Goal: Task Accomplishment & Management: Complete application form

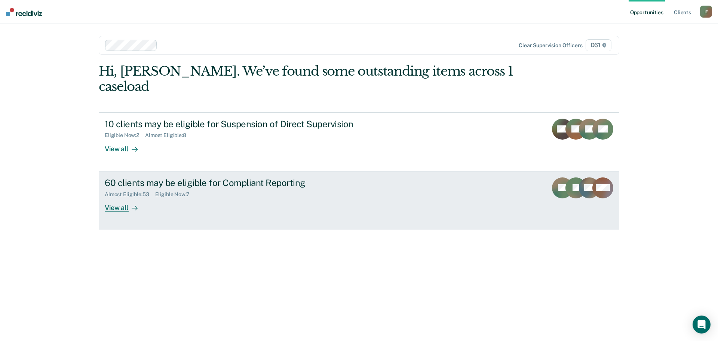
click at [122, 197] on div "View all" at bounding box center [126, 204] width 42 height 15
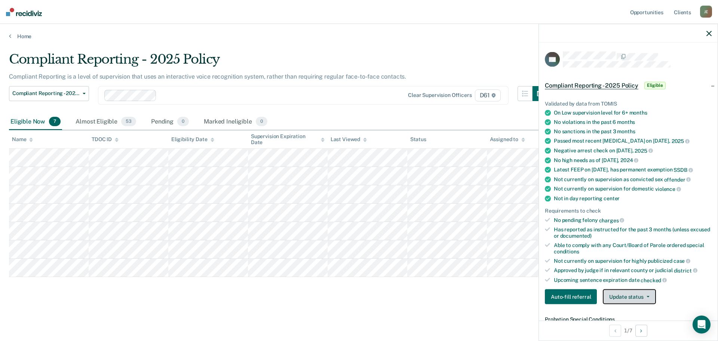
click at [511, 224] on button "Update status" at bounding box center [629, 296] width 53 height 15
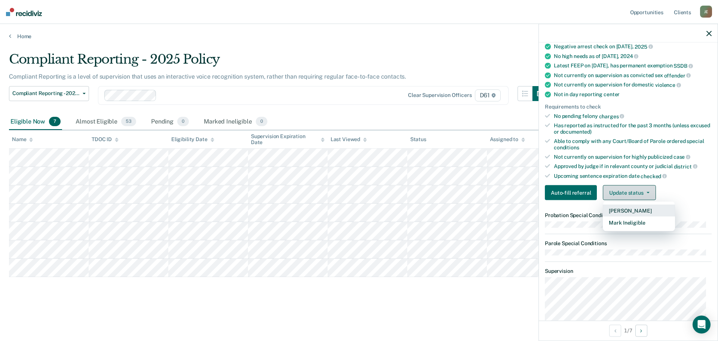
scroll to position [155, 0]
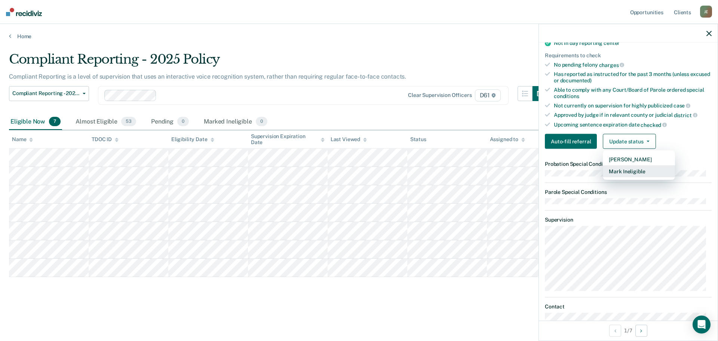
click at [511, 177] on button "Mark Ineligible" at bounding box center [639, 171] width 72 height 12
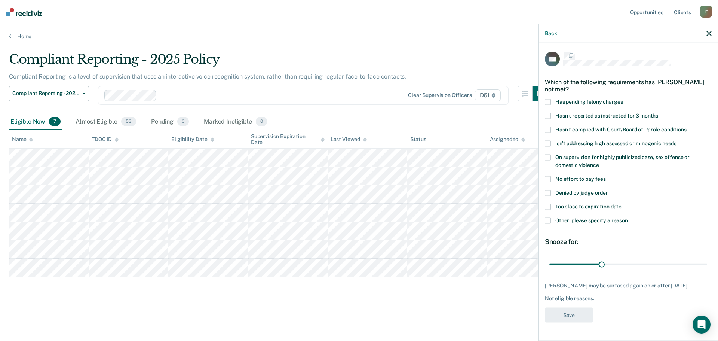
scroll to position [3, 0]
click at [511, 192] on span "Denied by judge order" at bounding box center [582, 193] width 53 height 6
click at [511, 190] on input "Denied by judge order" at bounding box center [608, 190] width 0 height 0
click at [511, 224] on button "Save" at bounding box center [569, 315] width 48 height 15
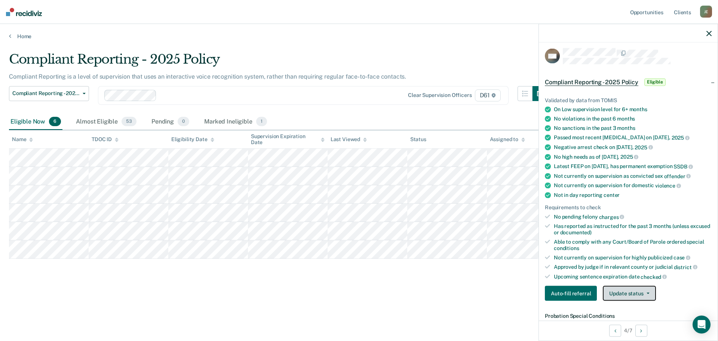
click at [511, 224] on button "Update status" at bounding box center [629, 293] width 53 height 15
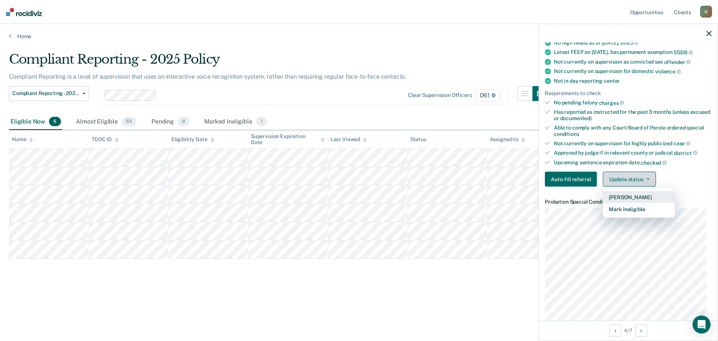
scroll to position [118, 0]
click at [511, 211] on button "Mark Ineligible" at bounding box center [639, 209] width 72 height 12
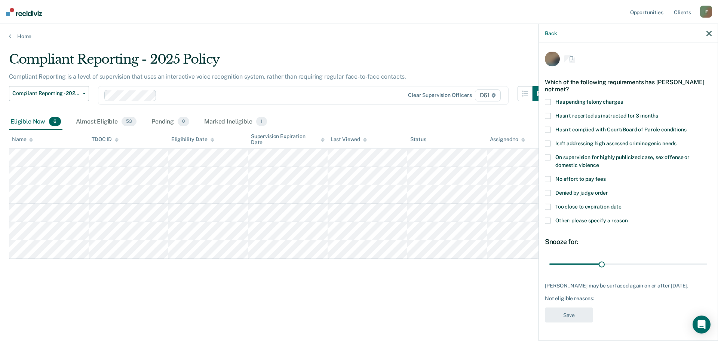
scroll to position [0, 0]
click at [511, 192] on span "Denied by judge order" at bounding box center [582, 193] width 53 height 6
click at [511, 190] on input "Denied by judge order" at bounding box center [608, 190] width 0 height 0
click at [511, 224] on button "Save" at bounding box center [569, 315] width 48 height 15
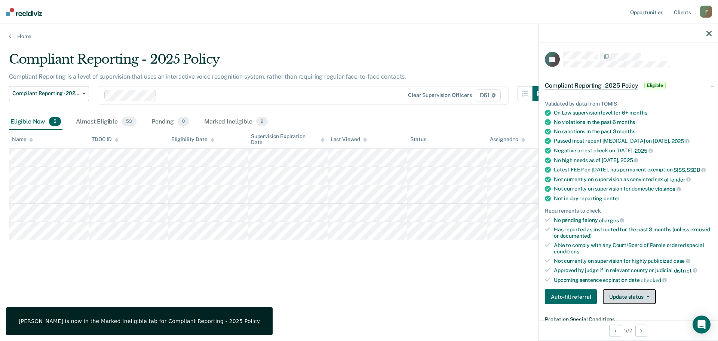
click at [511, 224] on button "Update status" at bounding box center [629, 296] width 53 height 15
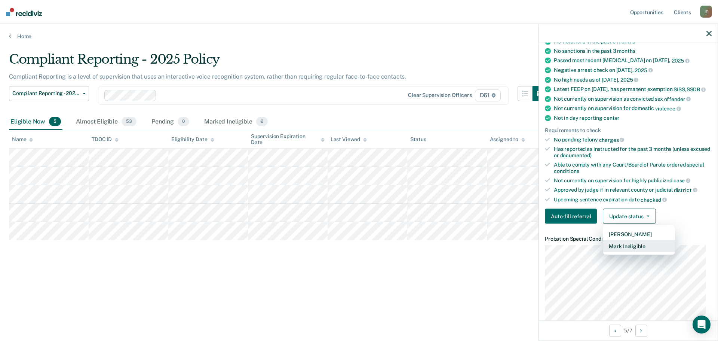
click at [511, 224] on button "Mark Ineligible" at bounding box center [639, 246] width 72 height 12
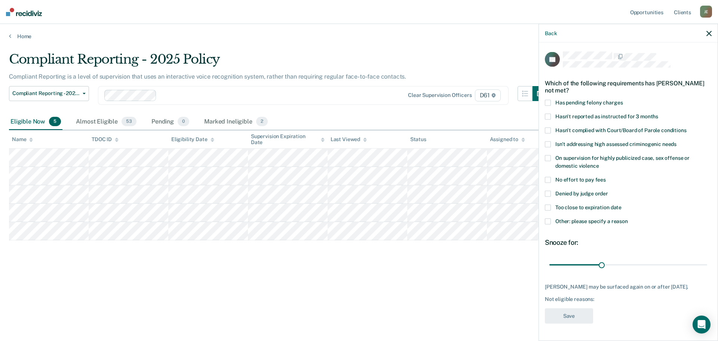
click at [511, 190] on label "Denied by judge order" at bounding box center [628, 194] width 167 height 8
click at [511, 190] on input "Denied by judge order" at bounding box center [608, 190] width 0 height 0
click at [511, 224] on button "Save" at bounding box center [569, 315] width 48 height 15
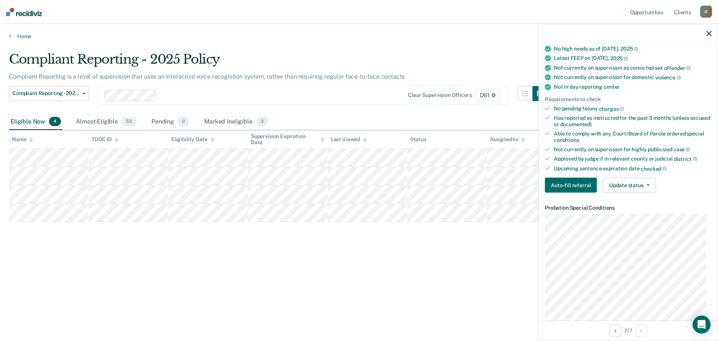
scroll to position [116, 0]
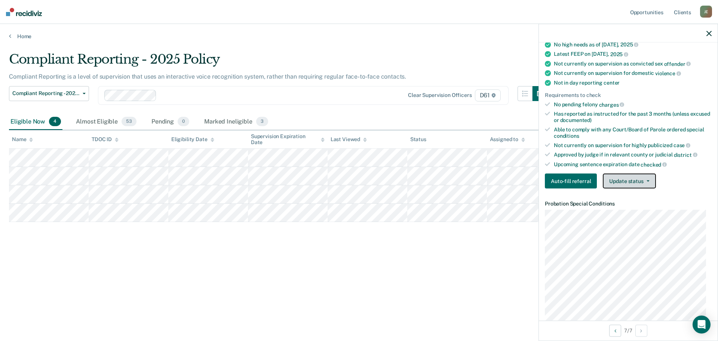
click at [511, 180] on button "Update status" at bounding box center [629, 181] width 53 height 15
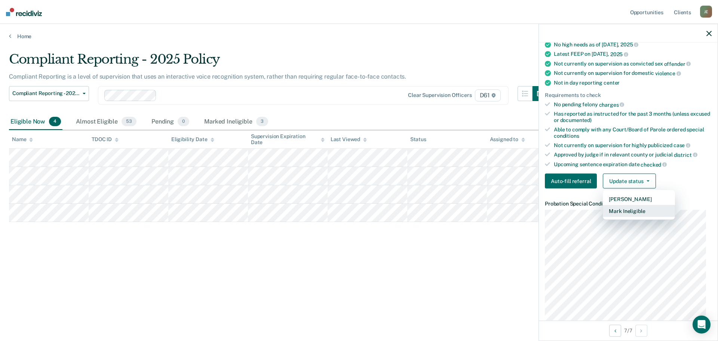
click at [511, 210] on button "Mark Ineligible" at bounding box center [639, 211] width 72 height 12
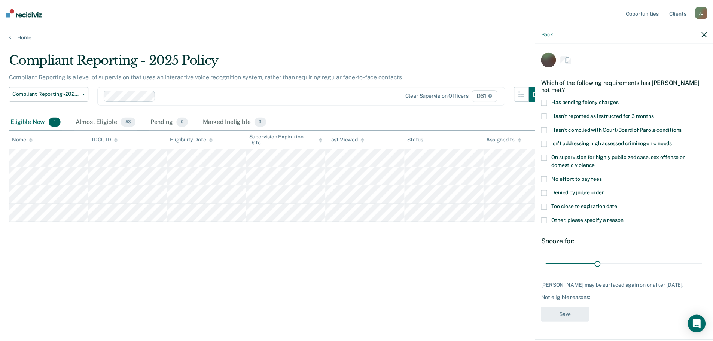
scroll to position [3, 0]
click at [511, 190] on span "Denied by judge order" at bounding box center [582, 193] width 53 height 6
click at [511, 190] on input "Denied by judge order" at bounding box center [608, 190] width 0 height 0
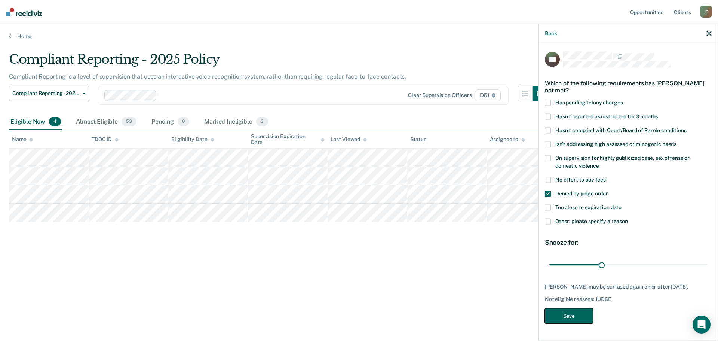
click at [511, 224] on button "Save" at bounding box center [569, 315] width 48 height 15
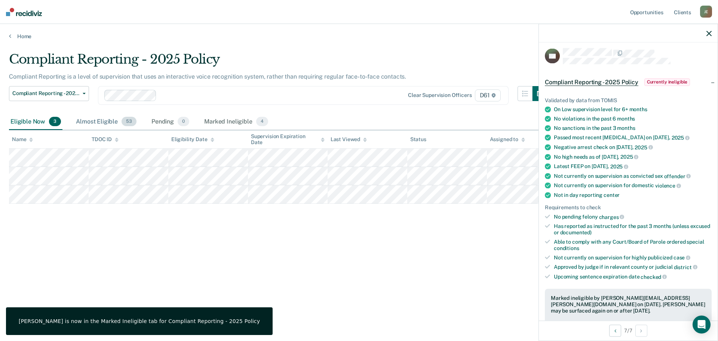
click at [110, 122] on div "Almost Eligible 53" at bounding box center [106, 122] width 64 height 16
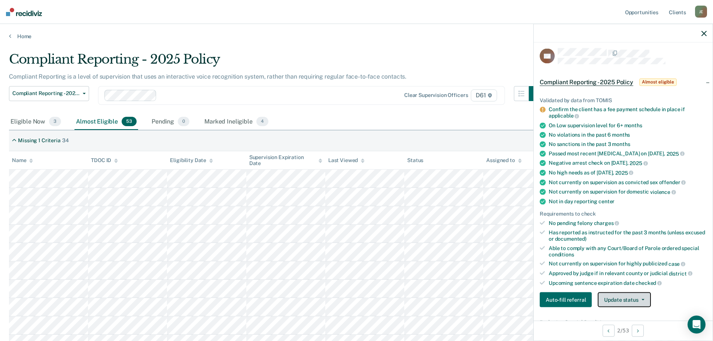
click at [511, 224] on button "Update status" at bounding box center [624, 299] width 53 height 15
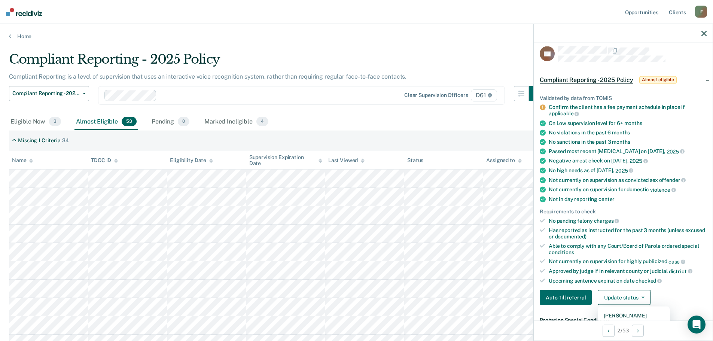
scroll to position [80, 0]
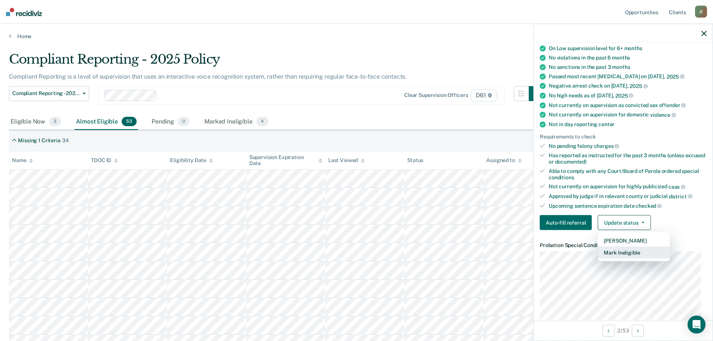
click at [511, 224] on button "Mark Ineligible" at bounding box center [634, 253] width 72 height 12
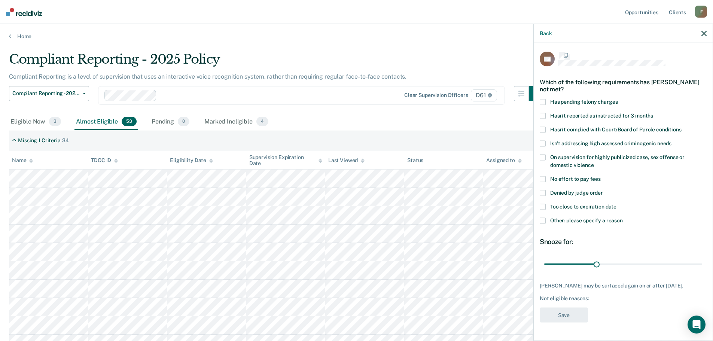
scroll to position [0, 0]
click at [511, 193] on span "Denied by judge order" at bounding box center [576, 193] width 53 height 6
click at [511, 190] on input "Denied by judge order" at bounding box center [603, 190] width 0 height 0
click at [511, 224] on button "Save" at bounding box center [564, 315] width 48 height 15
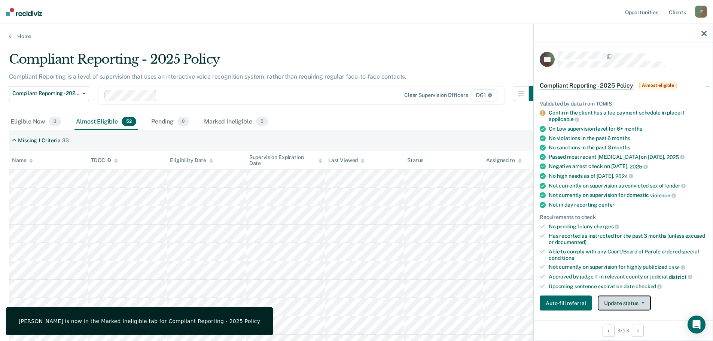
click at [511, 224] on button "Update status" at bounding box center [624, 303] width 53 height 15
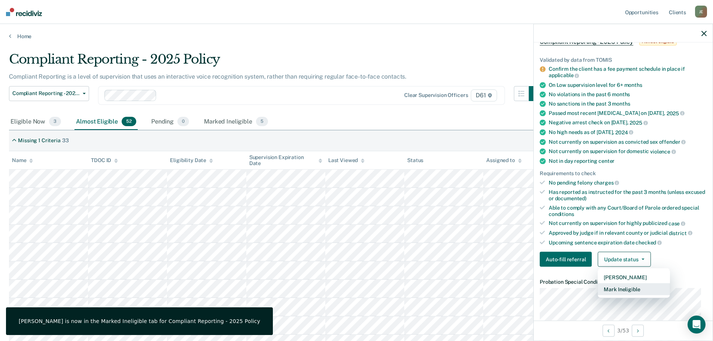
scroll to position [80, 0]
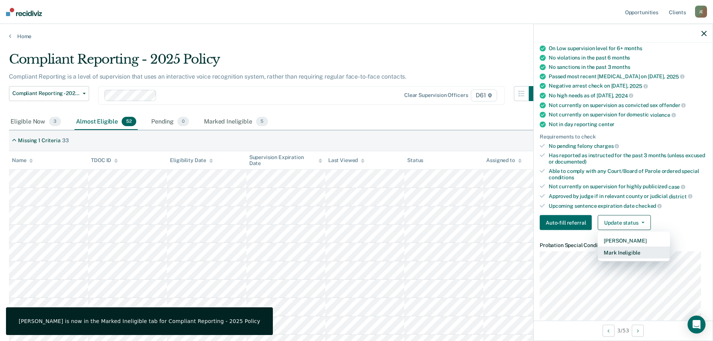
click at [511, 224] on button "Mark Ineligible" at bounding box center [634, 253] width 72 height 12
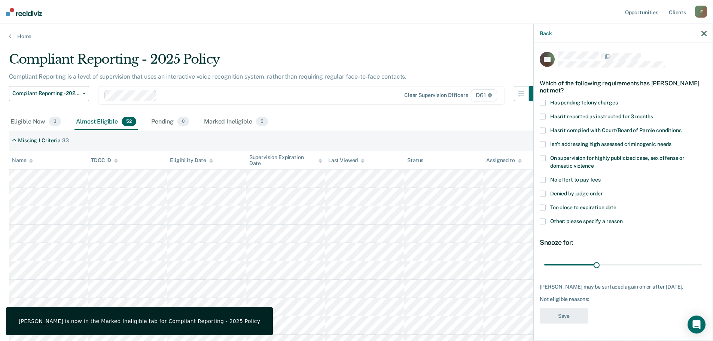
scroll to position [0, 0]
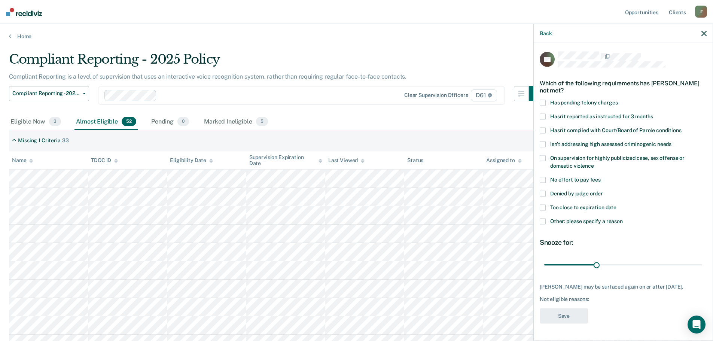
click at [511, 195] on span "Denied by judge order" at bounding box center [576, 193] width 53 height 6
click at [511, 190] on input "Denied by judge order" at bounding box center [603, 190] width 0 height 0
click at [511, 224] on button "Save" at bounding box center [564, 315] width 48 height 15
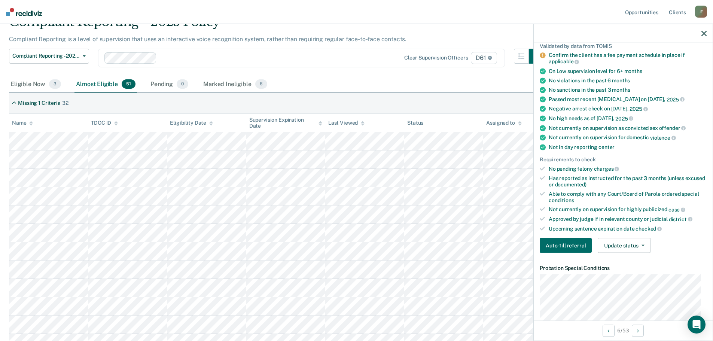
scroll to position [75, 0]
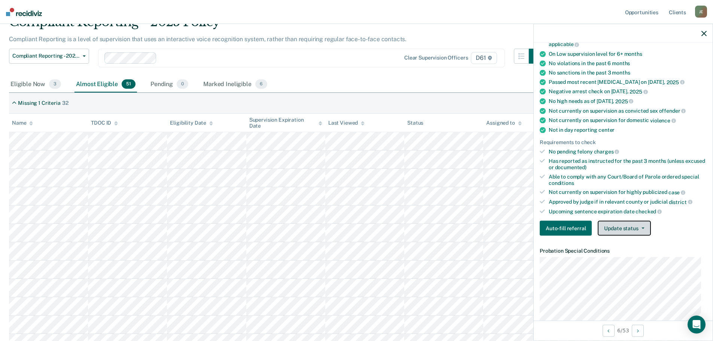
click at [511, 224] on button "Update status" at bounding box center [624, 228] width 53 height 15
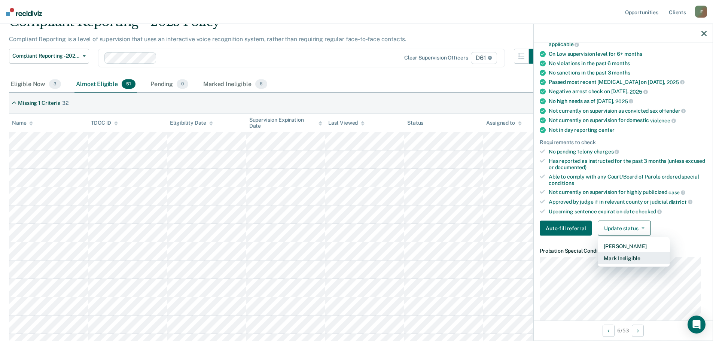
click at [511, 224] on button "Mark Ineligible" at bounding box center [634, 258] width 72 height 12
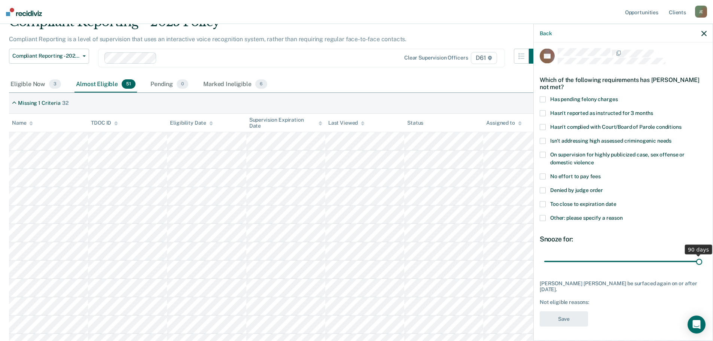
drag, startPoint x: 594, startPoint y: 262, endPoint x: 702, endPoint y: 261, distance: 108.1
type input "90"
click at [511, 224] on input "range" at bounding box center [623, 261] width 158 height 13
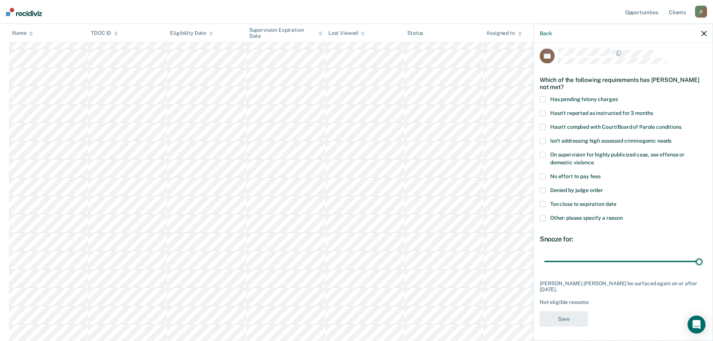
scroll to position [224, 0]
click at [511, 190] on span "Denied by judge order" at bounding box center [576, 190] width 53 height 6
click at [511, 187] on input "Denied by judge order" at bounding box center [603, 187] width 0 height 0
click at [511, 224] on button "Save" at bounding box center [564, 318] width 48 height 15
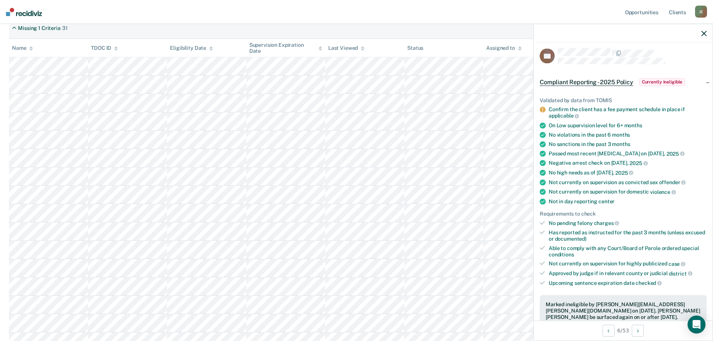
scroll to position [150, 0]
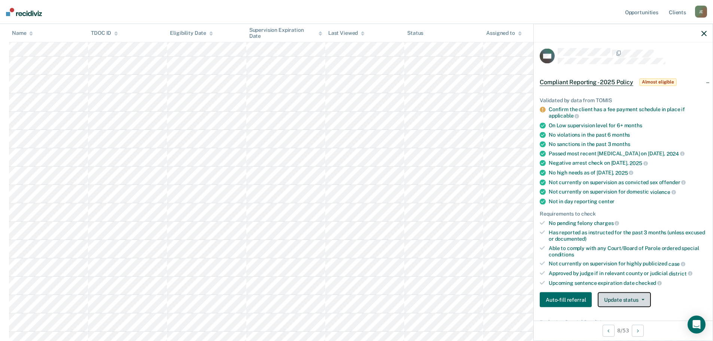
click at [511, 224] on button "Update status" at bounding box center [624, 299] width 53 height 15
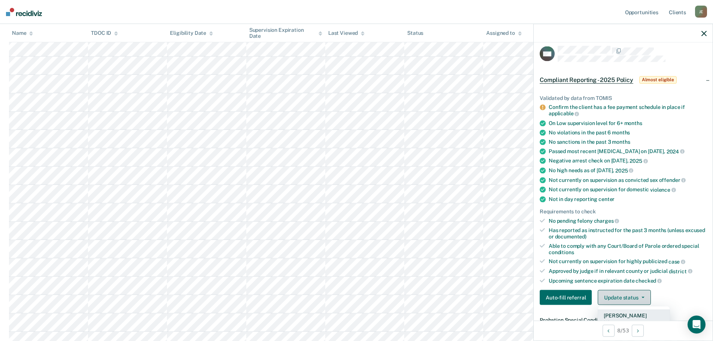
scroll to position [80, 0]
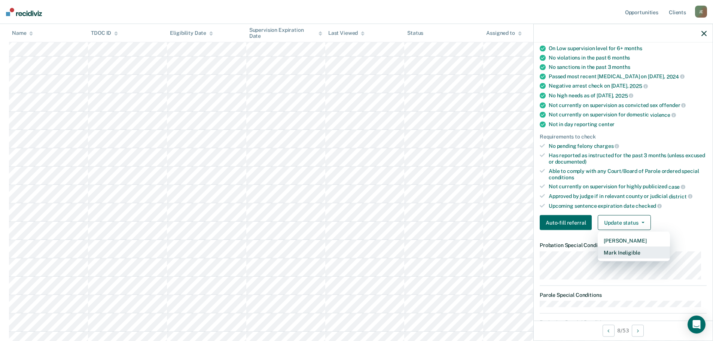
click at [511, 224] on button "Mark Ineligible" at bounding box center [634, 253] width 72 height 12
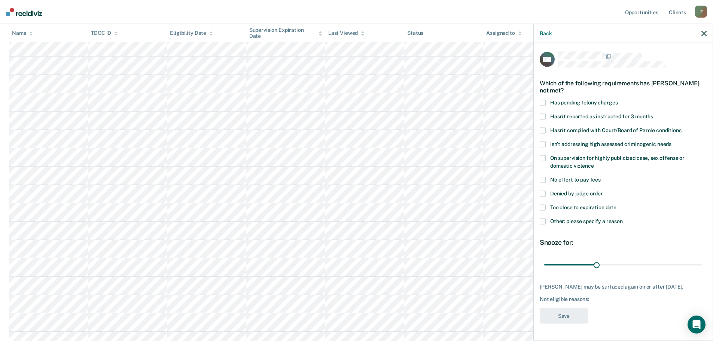
click at [511, 180] on span "No effort to pay fees" at bounding box center [575, 179] width 51 height 6
click at [511, 177] on input "No effort to pay fees" at bounding box center [601, 177] width 0 height 0
drag, startPoint x: 581, startPoint y: 191, endPoint x: 578, endPoint y: 190, distance: 3.9
click at [511, 192] on span "Denied by judge order" at bounding box center [576, 193] width 53 height 6
click at [511, 190] on input "Denied by judge order" at bounding box center [603, 190] width 0 height 0
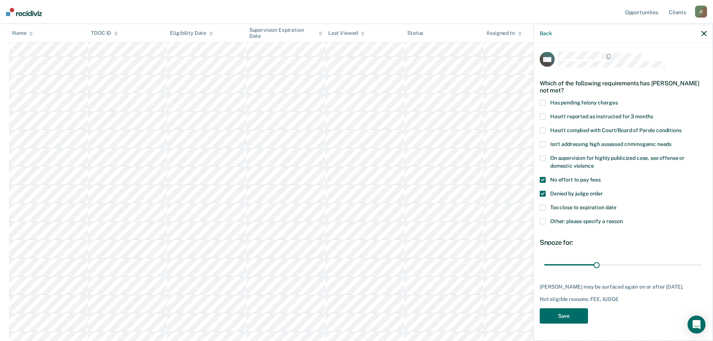
click at [511, 179] on span at bounding box center [543, 180] width 6 height 6
click at [511, 177] on input "No effort to pay fees" at bounding box center [601, 177] width 0 height 0
click at [511, 224] on button "Save" at bounding box center [564, 315] width 48 height 15
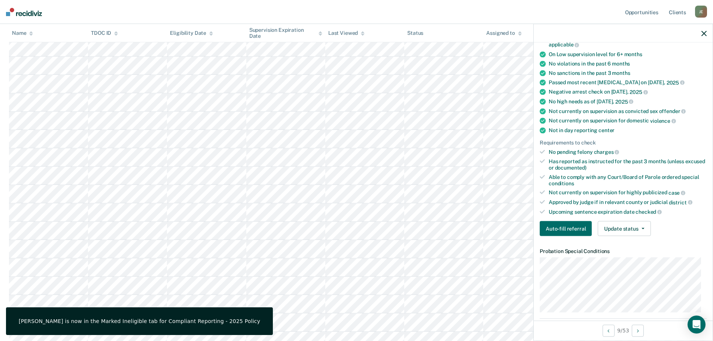
scroll to position [75, 0]
click at [511, 222] on button "Update status" at bounding box center [624, 228] width 53 height 15
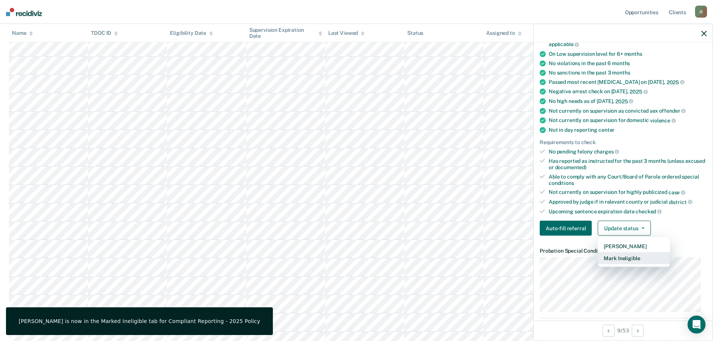
click at [511, 224] on button "Mark Ineligible" at bounding box center [634, 258] width 72 height 12
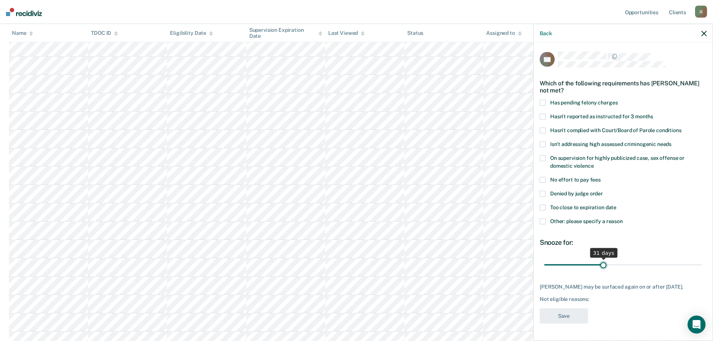
click at [511, 224] on input "range" at bounding box center [623, 264] width 158 height 13
drag, startPoint x: 601, startPoint y: 263, endPoint x: 718, endPoint y: 263, distance: 116.7
type input "82"
click at [511, 224] on input "range" at bounding box center [623, 264] width 158 height 13
click at [511, 204] on span "Too close to expiration date" at bounding box center [583, 207] width 66 height 6
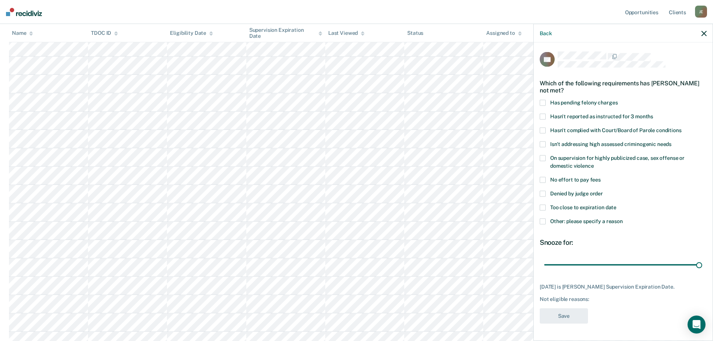
click at [511, 204] on input "Too close to expiration date" at bounding box center [616, 204] width 0 height 0
click at [511, 190] on label "Denied by judge order" at bounding box center [623, 194] width 167 height 8
click at [511, 190] on input "Denied by judge order" at bounding box center [603, 190] width 0 height 0
click at [511, 224] on button "Save" at bounding box center [564, 315] width 48 height 15
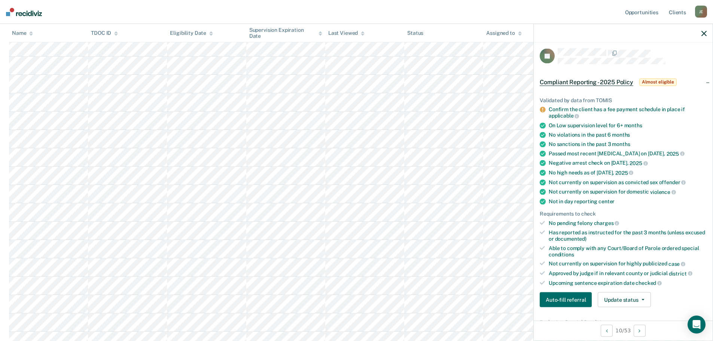
scroll to position [41, 0]
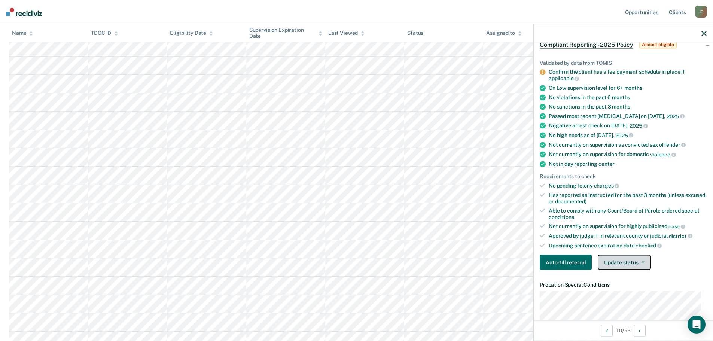
click at [511, 224] on button "Update status" at bounding box center [624, 262] width 53 height 15
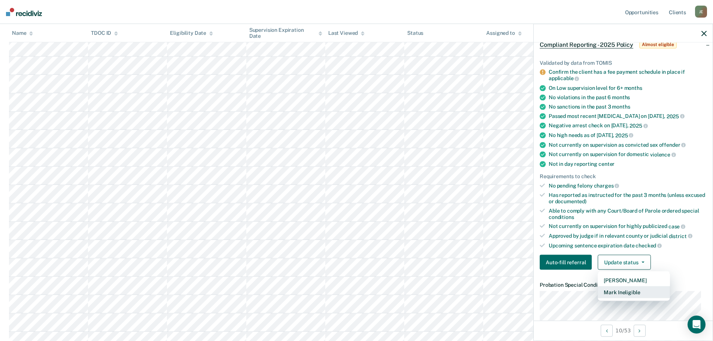
click at [511, 224] on button "Mark Ineligible" at bounding box center [634, 292] width 72 height 12
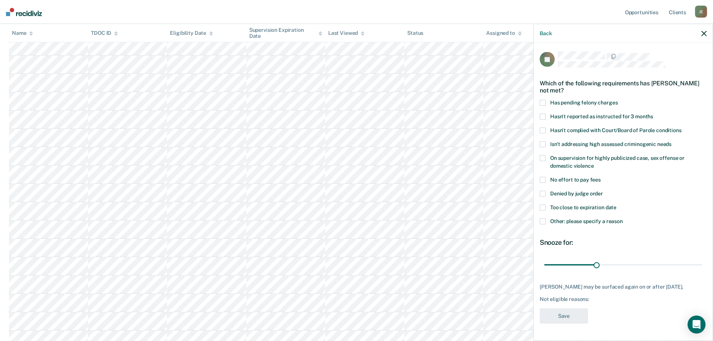
scroll to position [187, 0]
drag, startPoint x: 593, startPoint y: 260, endPoint x: 718, endPoint y: 263, distance: 125.0
type input "90"
click at [511, 224] on input "range" at bounding box center [623, 264] width 158 height 13
click at [511, 192] on label "Denied by judge order" at bounding box center [623, 194] width 167 height 8
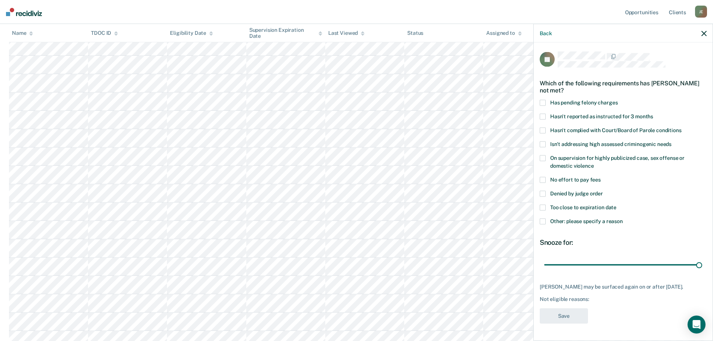
click at [511, 190] on input "Denied by judge order" at bounding box center [603, 190] width 0 height 0
click at [511, 208] on label "Too close to expiration date" at bounding box center [623, 208] width 167 height 8
click at [511, 204] on input "Too close to expiration date" at bounding box center [616, 204] width 0 height 0
click at [511, 204] on span "Too close to expiration date" at bounding box center [583, 207] width 66 height 6
click at [511, 204] on input "Too close to expiration date" at bounding box center [616, 204] width 0 height 0
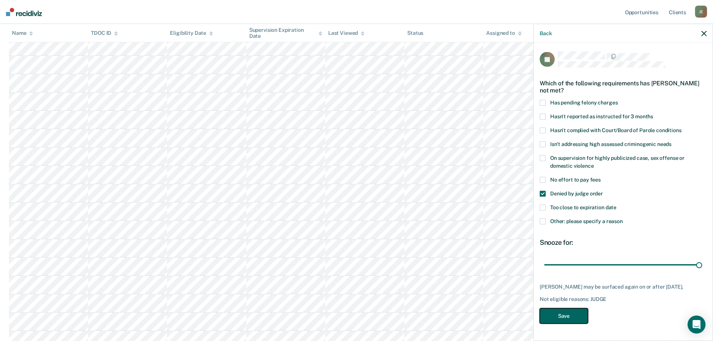
click at [511, 224] on button "Save" at bounding box center [564, 315] width 48 height 15
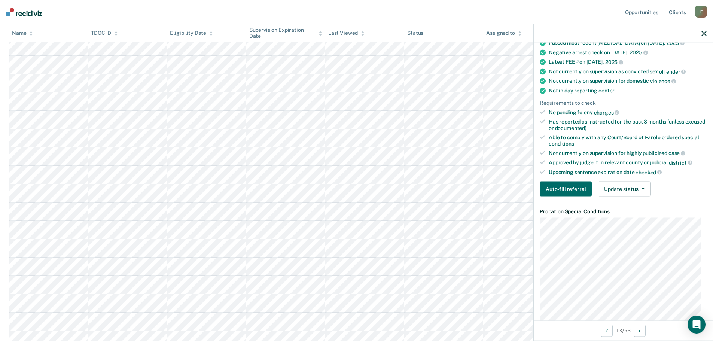
scroll to position [116, 0]
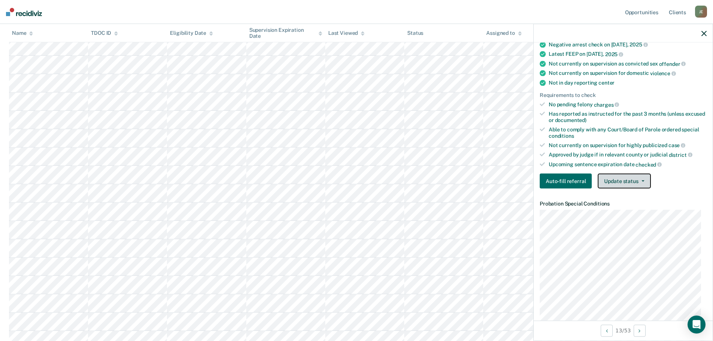
click at [511, 180] on button "Update status" at bounding box center [624, 181] width 53 height 15
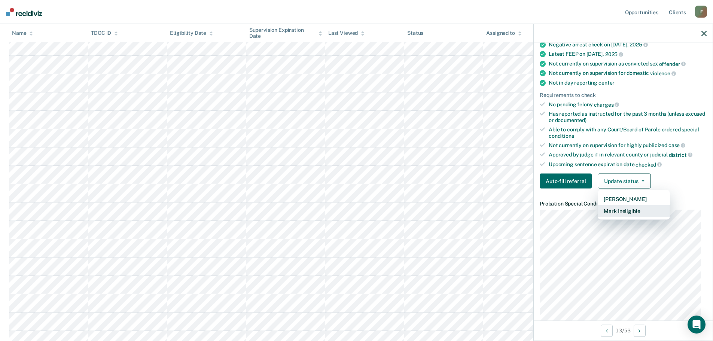
click at [511, 209] on button "Mark Ineligible" at bounding box center [634, 211] width 72 height 12
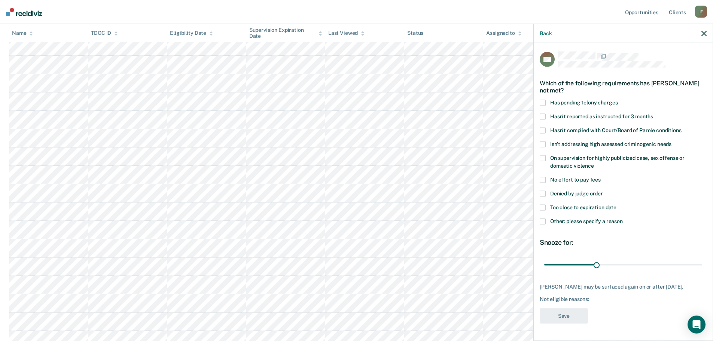
scroll to position [224, 0]
click at [511, 191] on span "Denied by judge order" at bounding box center [576, 193] width 53 height 6
click at [511, 190] on input "Denied by judge order" at bounding box center [603, 190] width 0 height 0
drag, startPoint x: 598, startPoint y: 265, endPoint x: 718, endPoint y: 265, distance: 120.5
type input "90"
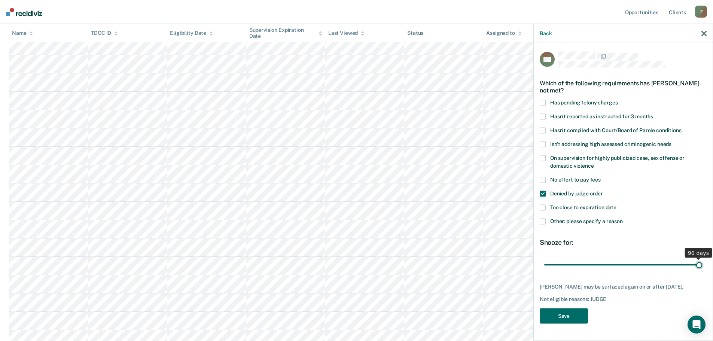
click at [511, 224] on input "range" at bounding box center [623, 264] width 158 height 13
click at [511, 224] on button "Save" at bounding box center [564, 315] width 48 height 15
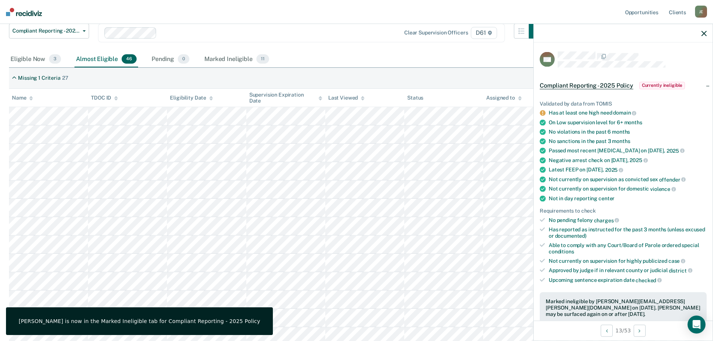
scroll to position [75, 0]
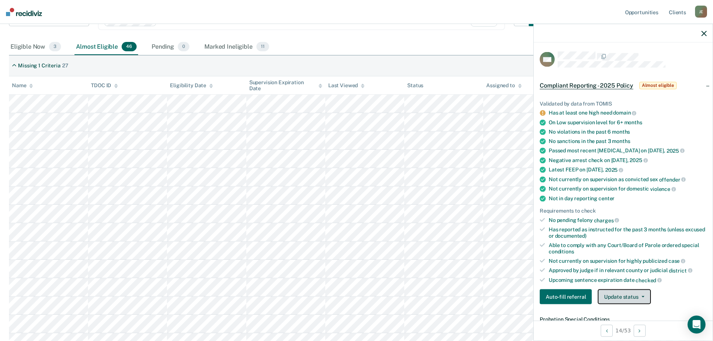
click at [511, 224] on button "Update status" at bounding box center [624, 296] width 53 height 15
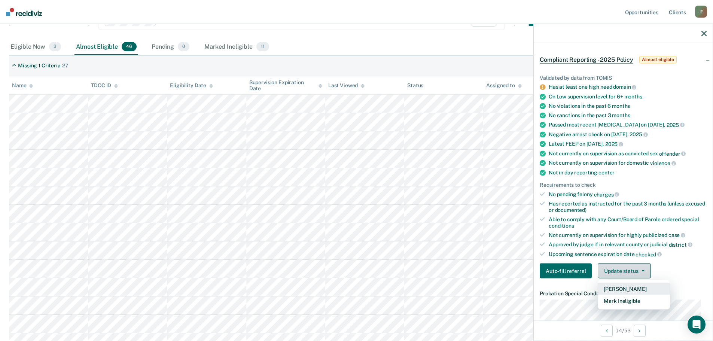
scroll to position [37, 0]
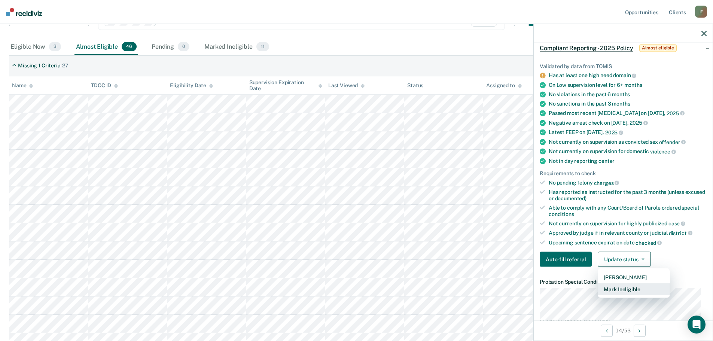
click at [511, 224] on button "Mark Ineligible" at bounding box center [634, 289] width 72 height 12
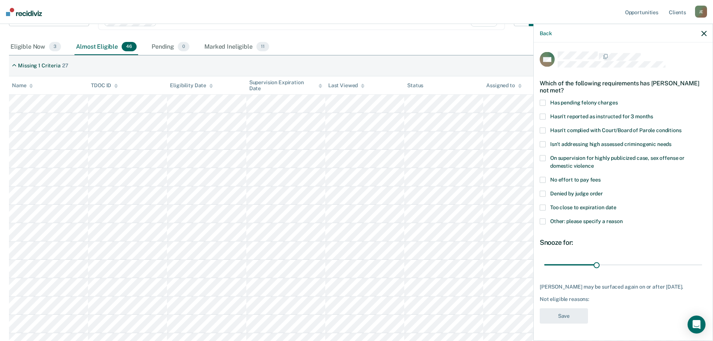
click at [511, 191] on span "Denied by judge order" at bounding box center [576, 193] width 53 height 6
click at [511, 190] on input "Denied by judge order" at bounding box center [603, 190] width 0 height 0
drag, startPoint x: 596, startPoint y: 263, endPoint x: 718, endPoint y: 270, distance: 121.8
type input "90"
click at [511, 224] on input "range" at bounding box center [623, 264] width 158 height 13
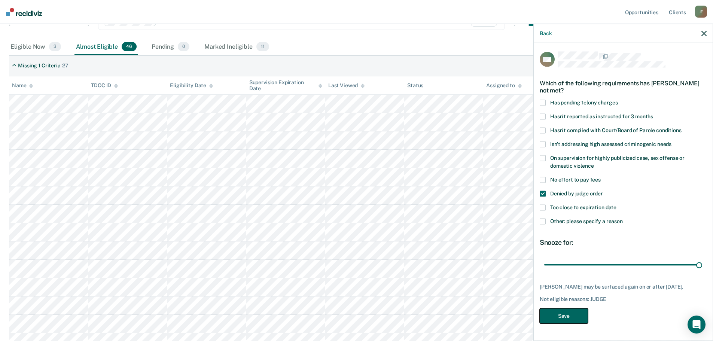
click at [511, 224] on button "Save" at bounding box center [564, 315] width 48 height 15
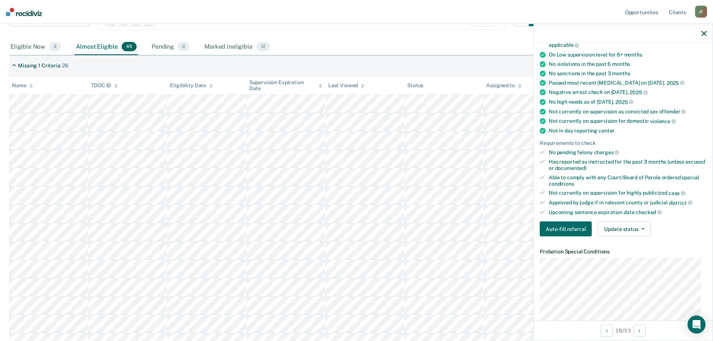
scroll to position [75, 0]
click at [511, 219] on div "Validated by data from TOMIS Confirm the client has a fee payment schedule in p…" at bounding box center [623, 127] width 179 height 228
click at [511, 223] on button "Update status" at bounding box center [624, 228] width 53 height 15
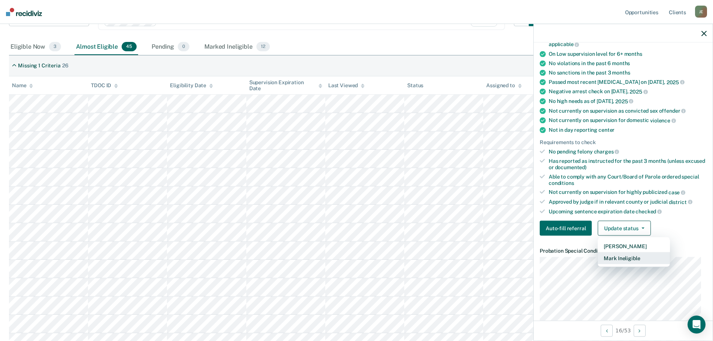
click at [511, 224] on button "Mark Ineligible" at bounding box center [634, 258] width 72 height 12
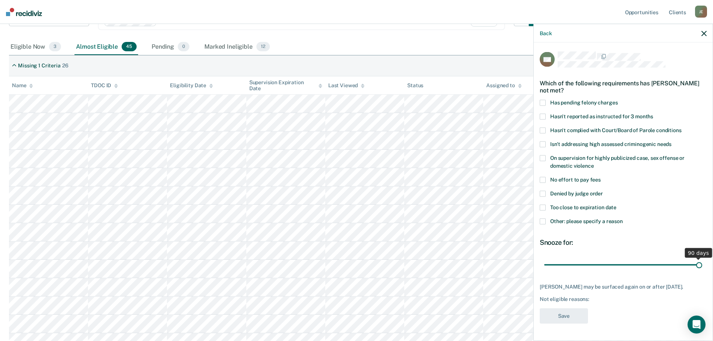
drag, startPoint x: 596, startPoint y: 263, endPoint x: 713, endPoint y: 265, distance: 117.1
type input "90"
click at [511, 224] on input "range" at bounding box center [623, 264] width 158 height 13
click at [511, 192] on span "Denied by judge order" at bounding box center [576, 193] width 53 height 6
click at [511, 190] on input "Denied by judge order" at bounding box center [603, 190] width 0 height 0
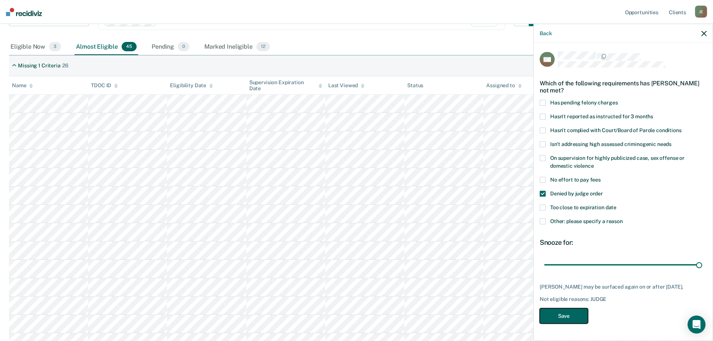
click at [511, 224] on button "Save" at bounding box center [564, 315] width 48 height 15
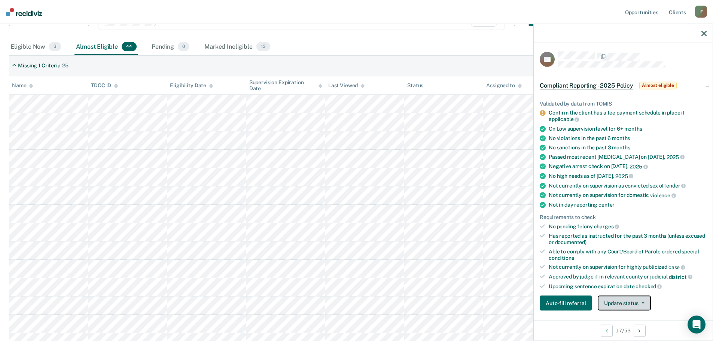
click at [511, 224] on button "Update status" at bounding box center [624, 303] width 53 height 15
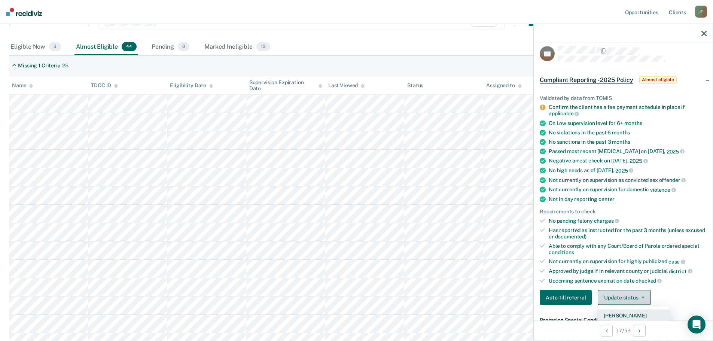
scroll to position [80, 0]
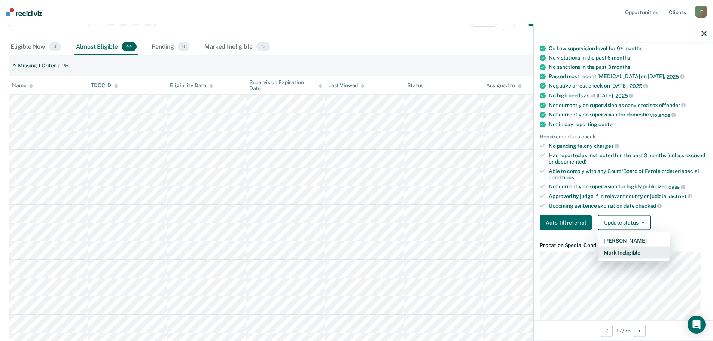
click at [511, 224] on button "Mark Ineligible" at bounding box center [634, 253] width 72 height 12
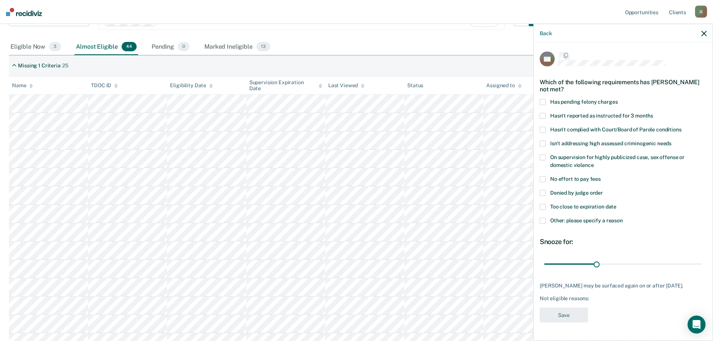
scroll to position [0, 0]
drag, startPoint x: 596, startPoint y: 261, endPoint x: 696, endPoint y: 265, distance: 100.0
type input "88"
click at [511, 224] on input "range" at bounding box center [623, 264] width 158 height 13
click at [511, 193] on span "Denied by judge order" at bounding box center [576, 193] width 53 height 6
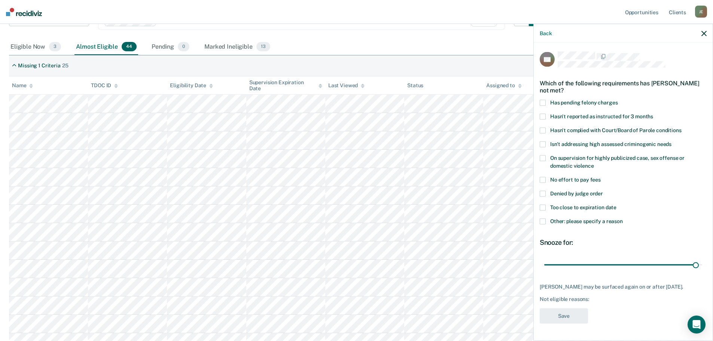
click at [511, 190] on input "Denied by judge order" at bounding box center [603, 190] width 0 height 0
click at [511, 224] on button "Save" at bounding box center [564, 315] width 48 height 15
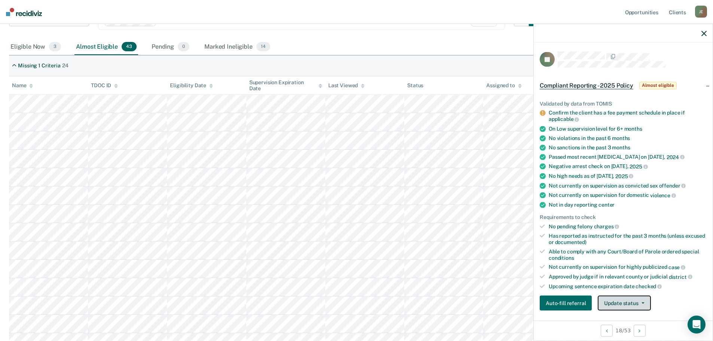
click at [511, 224] on button "Update status" at bounding box center [624, 303] width 53 height 15
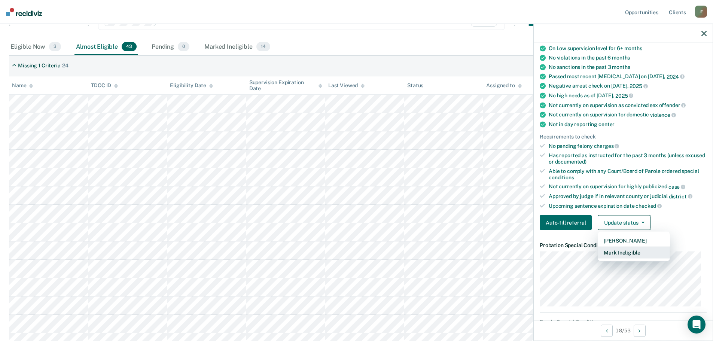
click at [511, 224] on button "Mark Ineligible" at bounding box center [634, 253] width 72 height 12
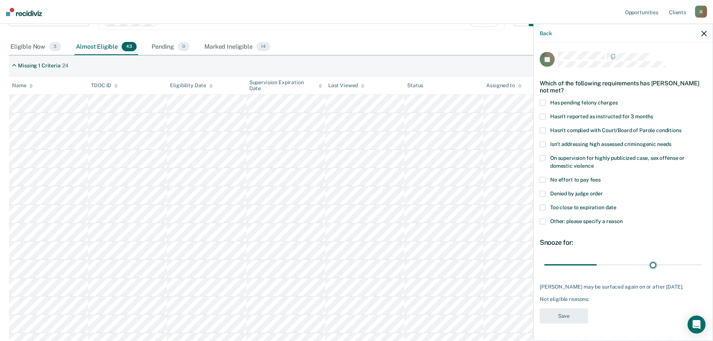
type input "84"
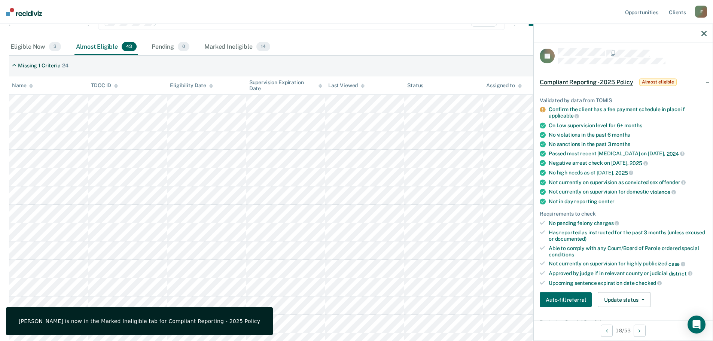
drag, startPoint x: 595, startPoint y: 261, endPoint x: 716, endPoint y: 268, distance: 121.8
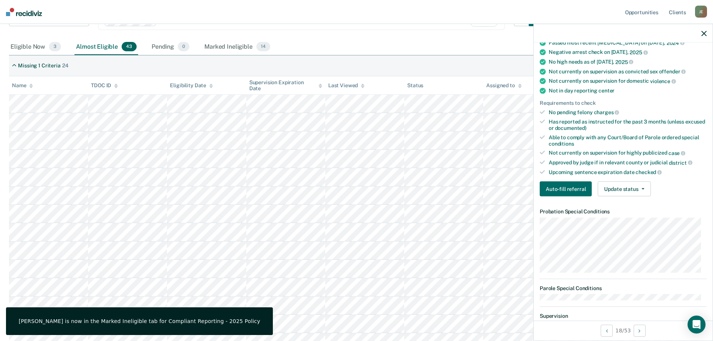
scroll to position [116, 0]
click at [511, 185] on button "Update status" at bounding box center [624, 187] width 53 height 15
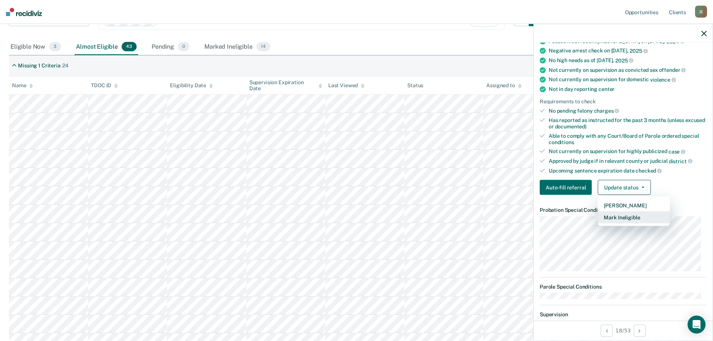
click at [511, 215] on button "Mark Ineligible" at bounding box center [634, 217] width 72 height 12
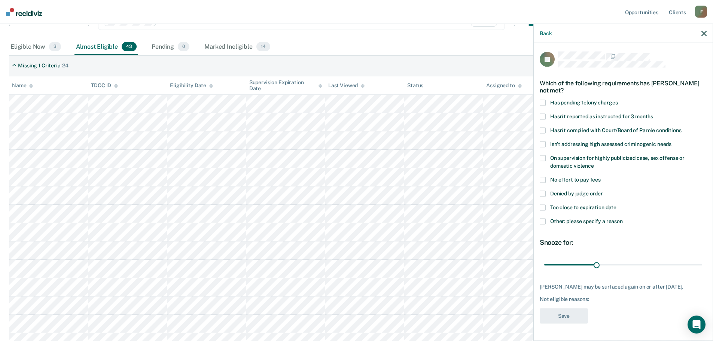
scroll to position [3, 0]
drag, startPoint x: 596, startPoint y: 260, endPoint x: 702, endPoint y: 259, distance: 105.5
type input "90"
click at [511, 224] on input "range" at bounding box center [623, 264] width 158 height 13
click at [511, 190] on span "Denied by judge order" at bounding box center [576, 193] width 53 height 6
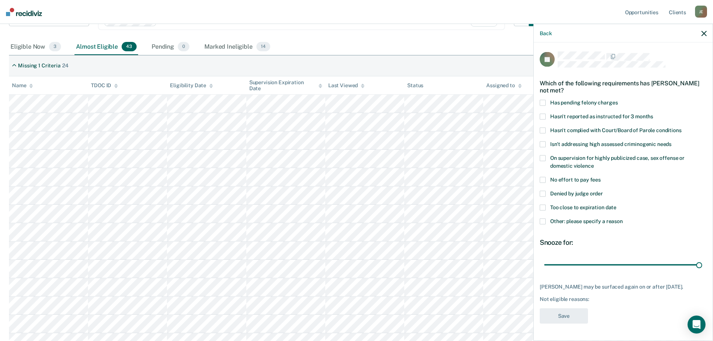
click at [511, 190] on input "Denied by judge order" at bounding box center [603, 190] width 0 height 0
click at [511, 224] on button "Save" at bounding box center [564, 315] width 48 height 15
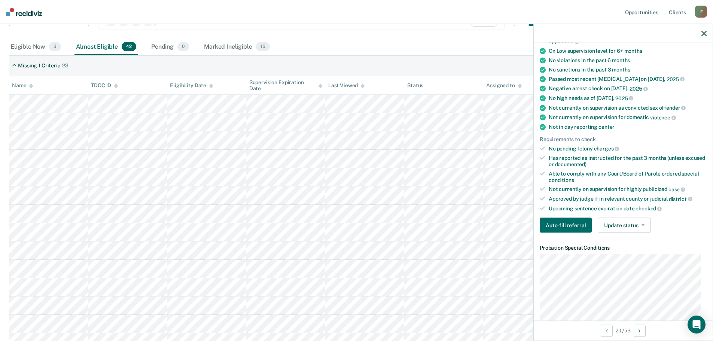
scroll to position [78, 0]
click at [511, 221] on button "Update status" at bounding box center [624, 224] width 53 height 15
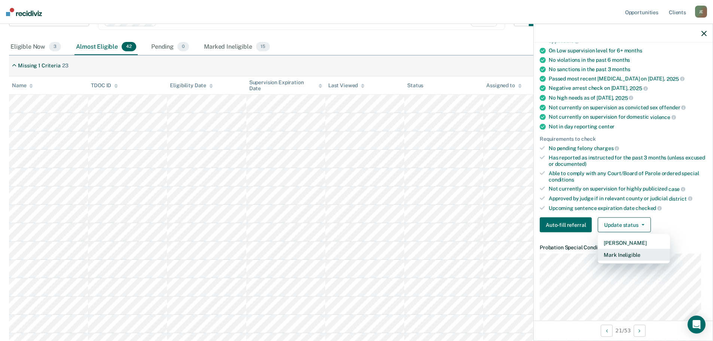
click at [511, 224] on button "Mark Ineligible" at bounding box center [634, 255] width 72 height 12
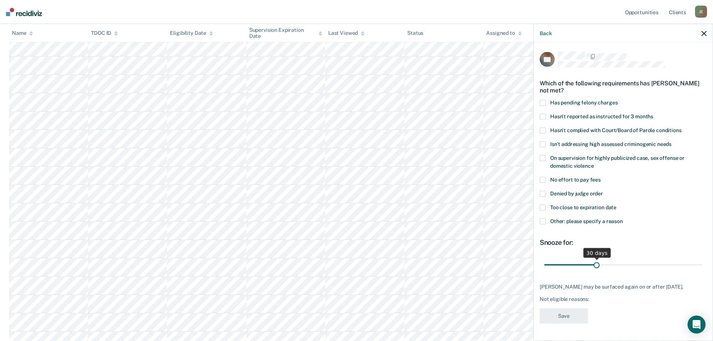
scroll to position [150, 0]
drag, startPoint x: 596, startPoint y: 254, endPoint x: 715, endPoint y: 256, distance: 119.0
type input "90"
click at [511, 224] on input "range" at bounding box center [623, 264] width 158 height 13
click at [511, 190] on span "Denied by judge order" at bounding box center [576, 193] width 53 height 6
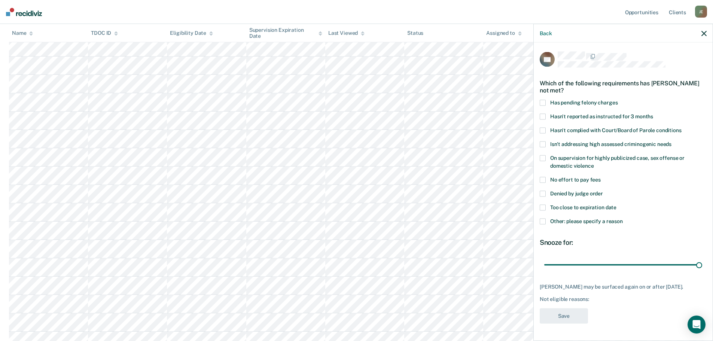
click at [511, 190] on input "Denied by judge order" at bounding box center [603, 190] width 0 height 0
click at [511, 224] on button "Save" at bounding box center [564, 315] width 48 height 15
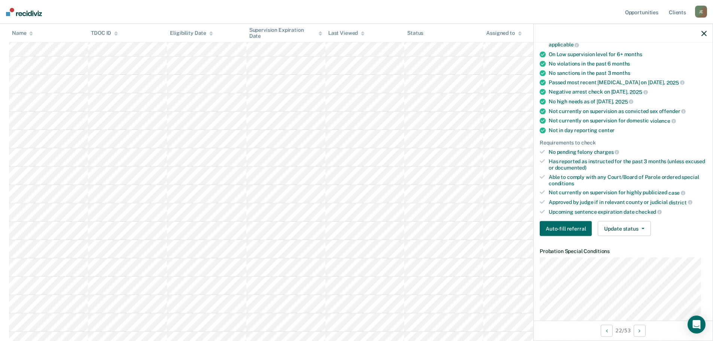
scroll to position [75, 0]
click at [511, 224] on button "Update status" at bounding box center [624, 228] width 53 height 15
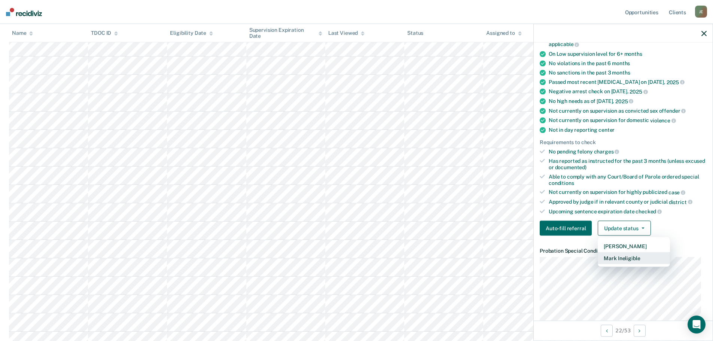
click at [511, 224] on button "Mark Ineligible" at bounding box center [634, 258] width 72 height 12
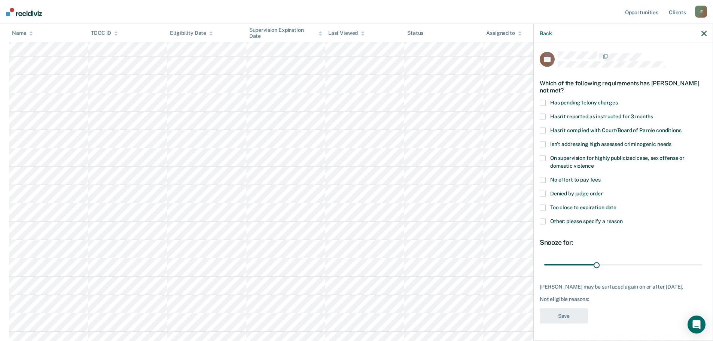
click at [511, 193] on span "Denied by judge order" at bounding box center [576, 193] width 53 height 6
click at [511, 190] on input "Denied by judge order" at bounding box center [603, 190] width 0 height 0
drag, startPoint x: 597, startPoint y: 265, endPoint x: 718, endPoint y: 265, distance: 120.9
type input "90"
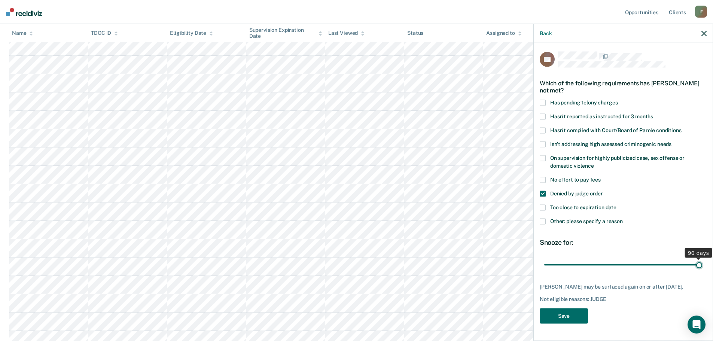
click at [511, 224] on input "range" at bounding box center [623, 264] width 158 height 13
click at [511, 224] on button "Save" at bounding box center [564, 315] width 48 height 15
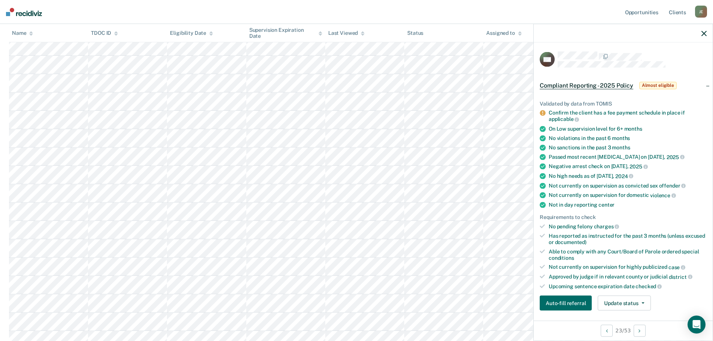
scroll to position [112, 0]
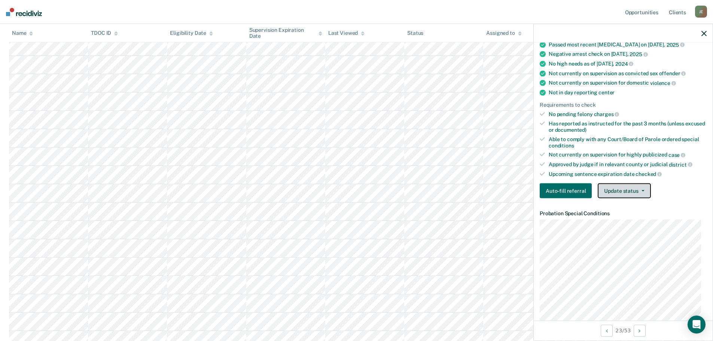
click at [511, 194] on button "Update status" at bounding box center [624, 190] width 53 height 15
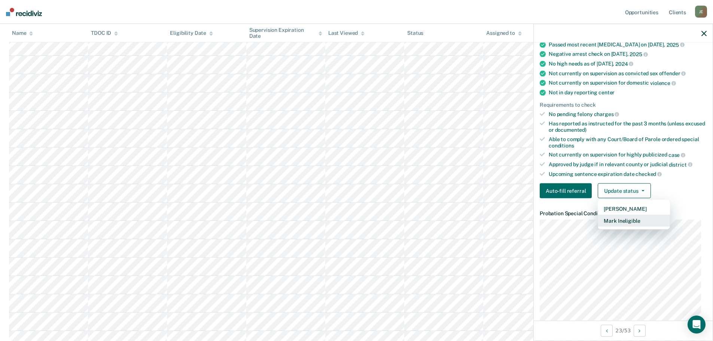
click at [511, 219] on button "Mark Ineligible" at bounding box center [634, 221] width 72 height 12
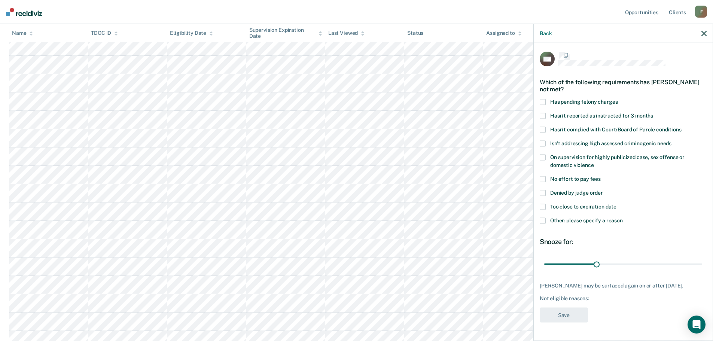
scroll to position [3, 0]
click at [511, 179] on label "No effort to pay fees" at bounding box center [623, 181] width 167 height 8
click at [511, 177] on input "No effort to pay fees" at bounding box center [601, 177] width 0 height 0
click at [511, 175] on div "SH Which of the following requirements has [PERSON_NAME] not met? Has pending f…" at bounding box center [623, 191] width 179 height 296
click at [511, 177] on span at bounding box center [543, 180] width 6 height 6
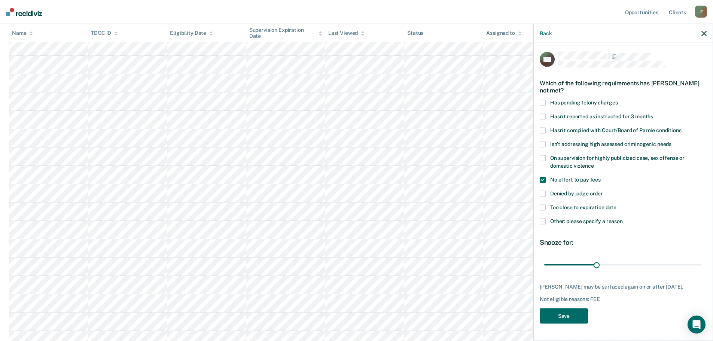
click at [511, 177] on input "No effort to pay fees" at bounding box center [601, 177] width 0 height 0
click at [511, 190] on span "Denied by judge order" at bounding box center [576, 193] width 53 height 6
click at [511, 190] on input "Denied by judge order" at bounding box center [603, 190] width 0 height 0
drag, startPoint x: 596, startPoint y: 260, endPoint x: 711, endPoint y: 260, distance: 115.2
type input "90"
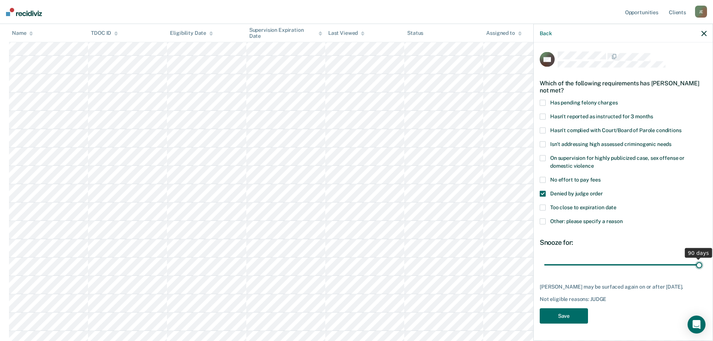
click at [511, 224] on input "range" at bounding box center [623, 264] width 158 height 13
click at [511, 224] on button "Save" at bounding box center [564, 315] width 48 height 15
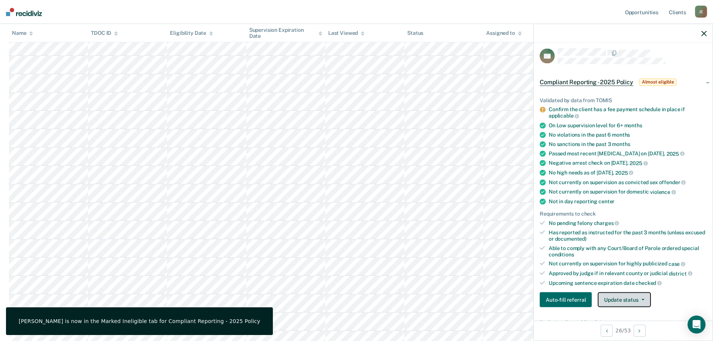
click at [511, 224] on button "Update status" at bounding box center [624, 299] width 53 height 15
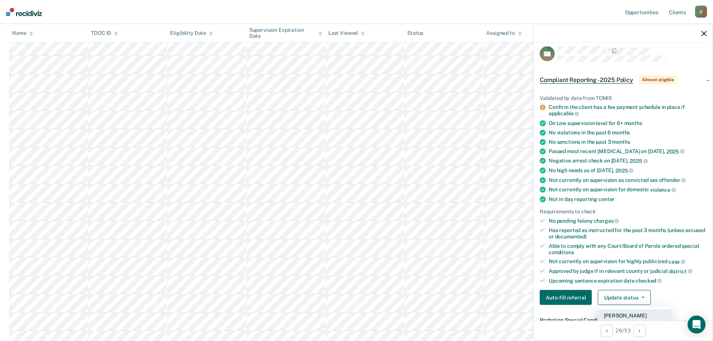
scroll to position [43, 0]
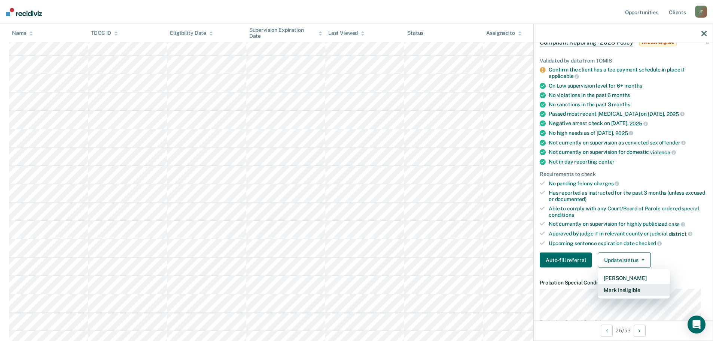
click at [511, 224] on button "Mark Ineligible" at bounding box center [634, 290] width 72 height 12
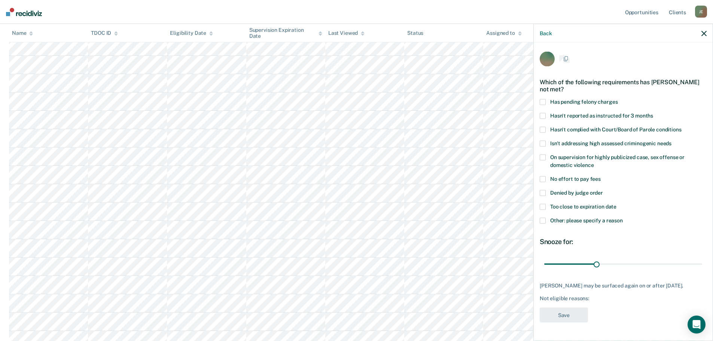
scroll to position [0, 0]
click at [511, 190] on span "Denied by judge order" at bounding box center [576, 193] width 53 height 6
click at [511, 190] on input "Denied by judge order" at bounding box center [603, 190] width 0 height 0
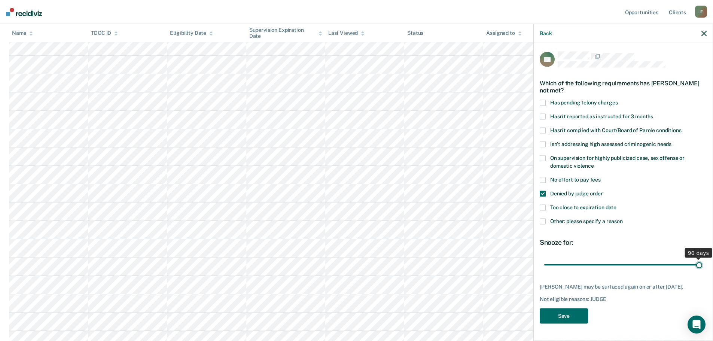
drag, startPoint x: 597, startPoint y: 257, endPoint x: 717, endPoint y: 257, distance: 119.7
type input "90"
click at [511, 224] on input "range" at bounding box center [623, 264] width 158 height 13
click at [511, 224] on button "Save" at bounding box center [564, 315] width 48 height 15
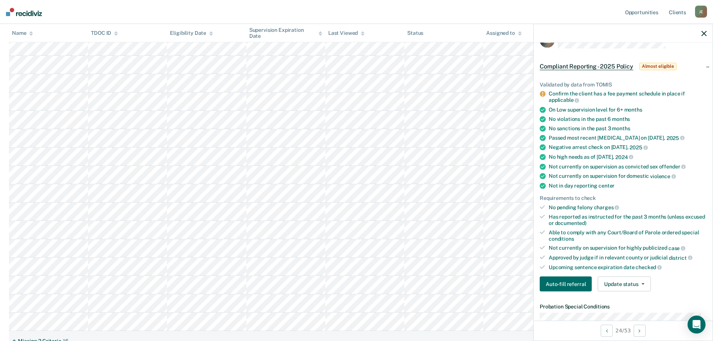
scroll to position [37, 0]
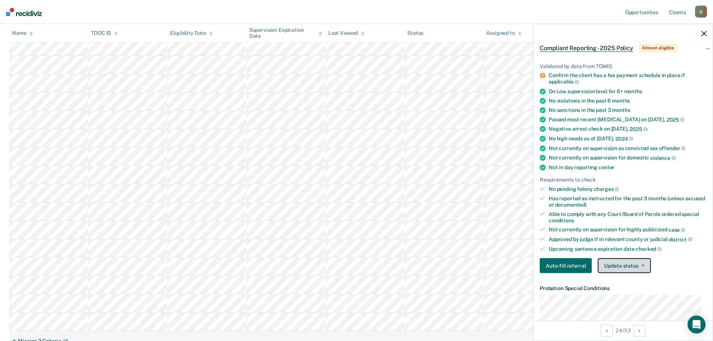
click at [511, 224] on button "Update status" at bounding box center [624, 265] width 53 height 15
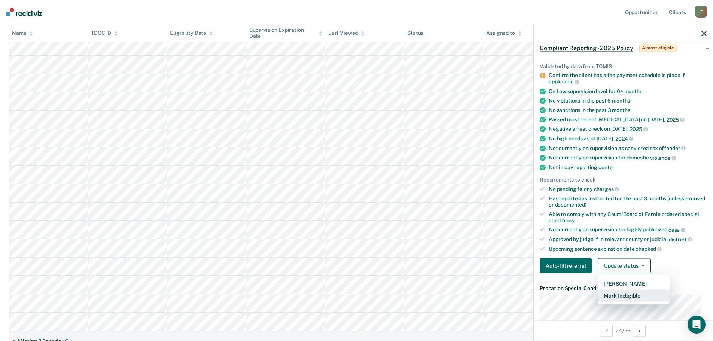
click at [511, 224] on button "Mark Ineligible" at bounding box center [634, 296] width 72 height 12
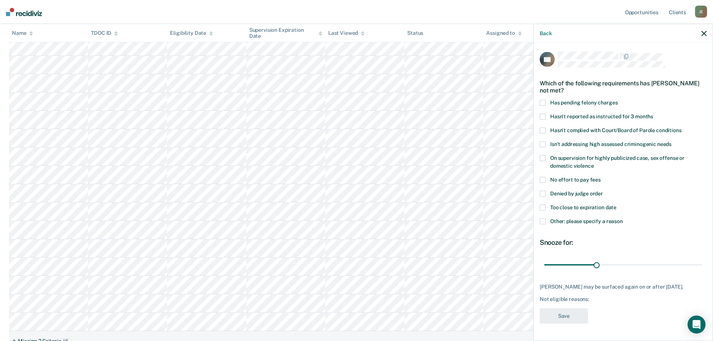
click at [511, 192] on label "Denied by judge order" at bounding box center [623, 194] width 167 height 8
click at [511, 190] on input "Denied by judge order" at bounding box center [603, 190] width 0 height 0
drag, startPoint x: 592, startPoint y: 262, endPoint x: 718, endPoint y: 259, distance: 126.5
type input "90"
click at [511, 224] on input "range" at bounding box center [623, 264] width 158 height 13
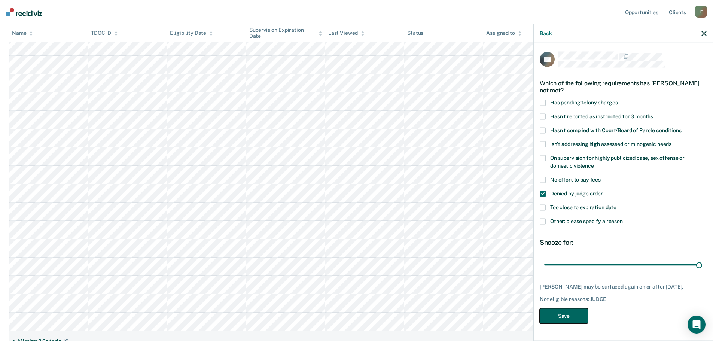
click at [511, 224] on button "Save" at bounding box center [564, 315] width 48 height 15
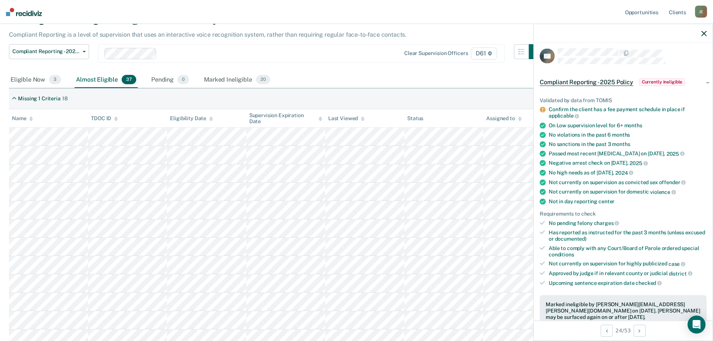
scroll to position [0, 0]
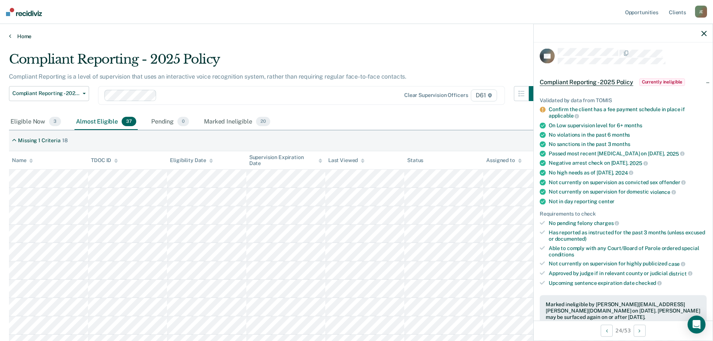
click at [25, 36] on link "Home" at bounding box center [356, 36] width 695 height 7
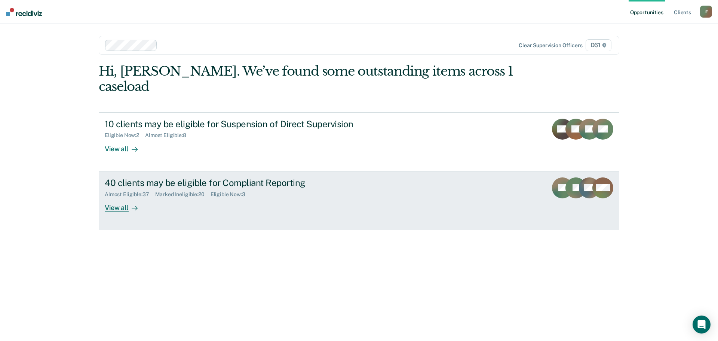
click at [123, 197] on div "View all" at bounding box center [126, 204] width 42 height 15
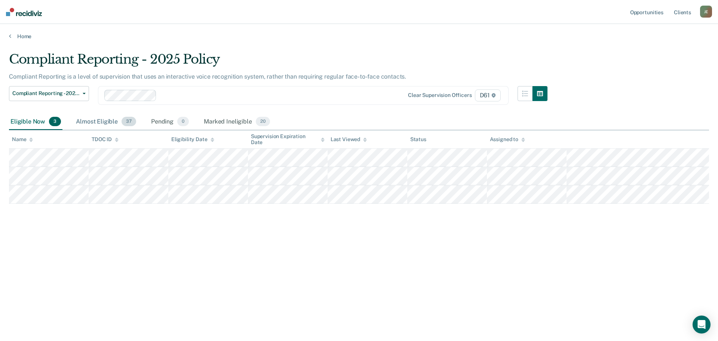
click at [97, 119] on div "Almost Eligible 37" at bounding box center [105, 122] width 63 height 16
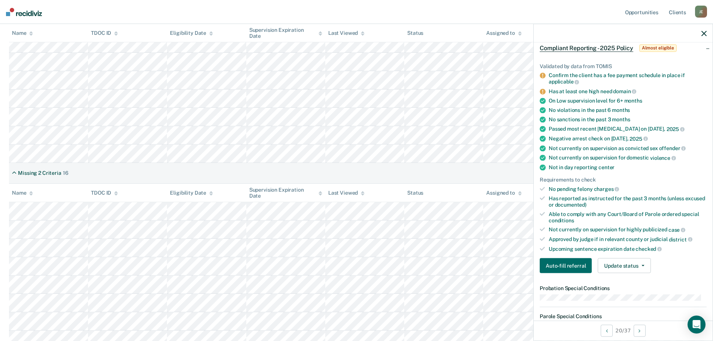
scroll to position [75, 0]
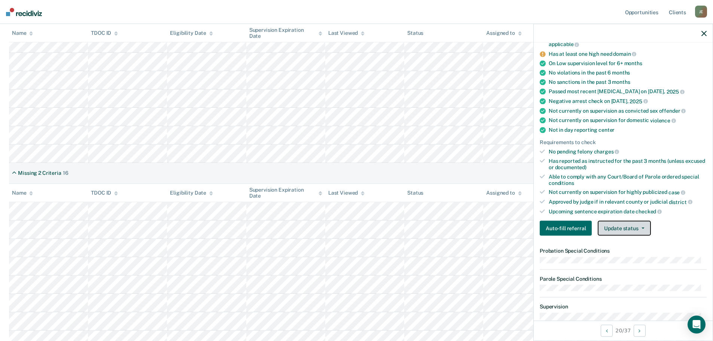
click at [511, 224] on button "Update status" at bounding box center [624, 228] width 53 height 15
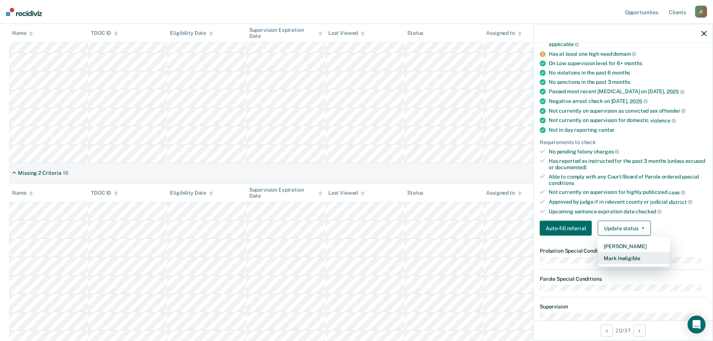
click at [511, 224] on button "Mark Ineligible" at bounding box center [634, 258] width 72 height 12
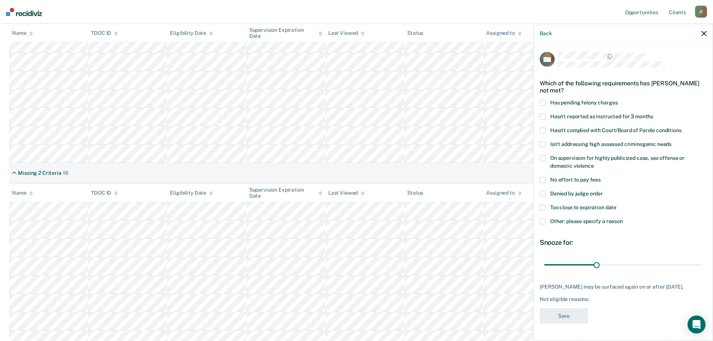
click at [511, 192] on span "Denied by judge order" at bounding box center [576, 193] width 53 height 6
click at [511, 190] on input "Denied by judge order" at bounding box center [603, 190] width 0 height 0
drag, startPoint x: 595, startPoint y: 263, endPoint x: 718, endPoint y: 263, distance: 123.1
type input "90"
click at [511, 224] on input "range" at bounding box center [623, 264] width 158 height 13
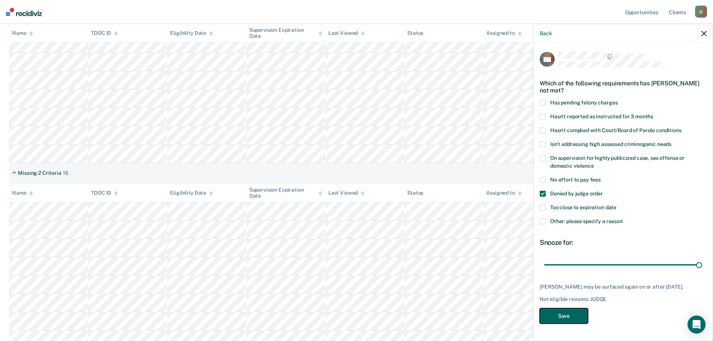
click at [511, 224] on button "Save" at bounding box center [564, 315] width 48 height 15
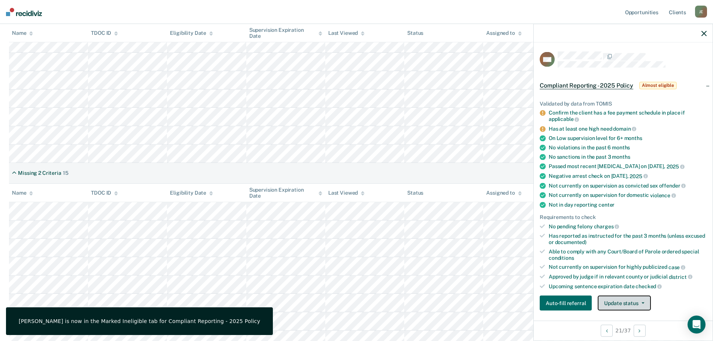
click at [511, 224] on button "Update status" at bounding box center [624, 303] width 53 height 15
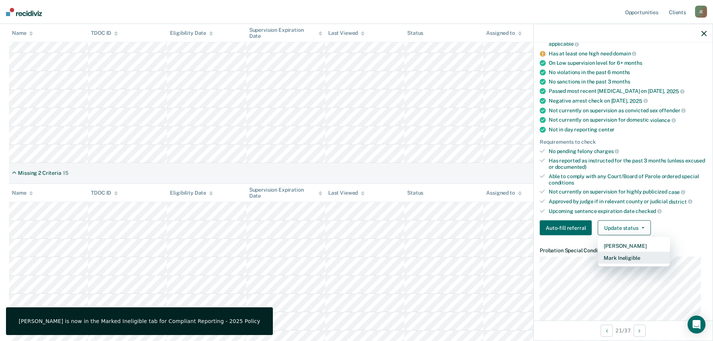
scroll to position [80, 0]
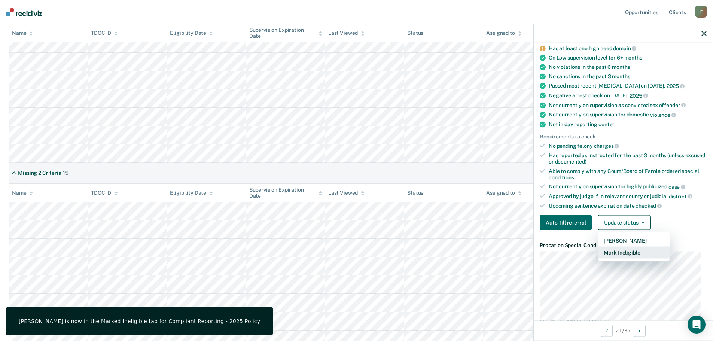
click at [511, 224] on button "Mark Ineligible" at bounding box center [634, 253] width 72 height 12
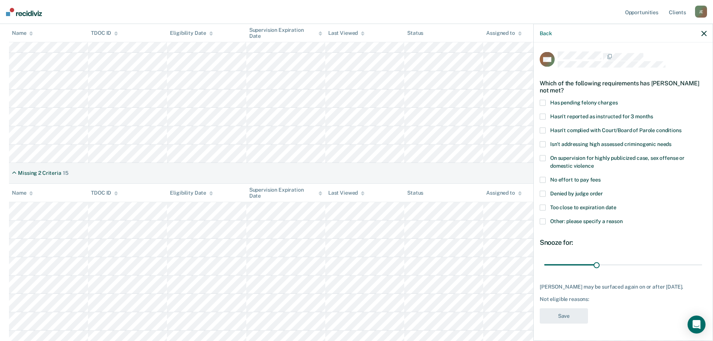
click at [511, 190] on span "Denied by judge order" at bounding box center [576, 193] width 53 height 6
click at [511, 190] on input "Denied by judge order" at bounding box center [603, 190] width 0 height 0
drag, startPoint x: 595, startPoint y: 264, endPoint x: 716, endPoint y: 264, distance: 121.2
type input "90"
click at [511, 224] on input "range" at bounding box center [623, 264] width 158 height 13
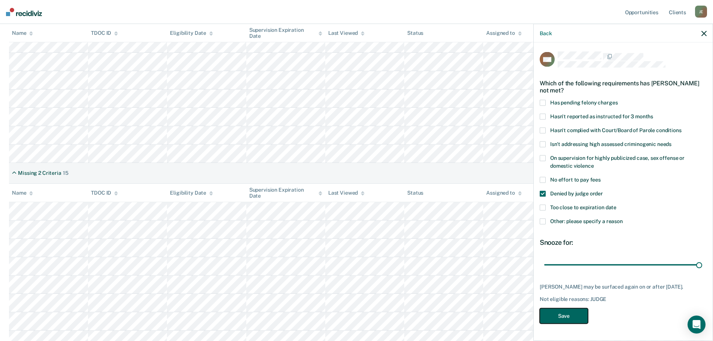
click at [511, 224] on button "Save" at bounding box center [564, 315] width 48 height 15
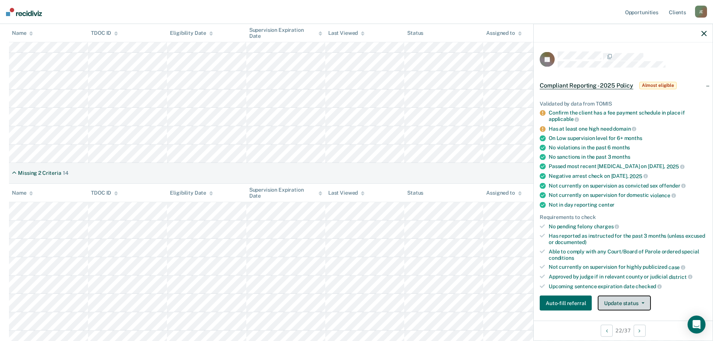
click at [511, 224] on button "Update status" at bounding box center [624, 303] width 53 height 15
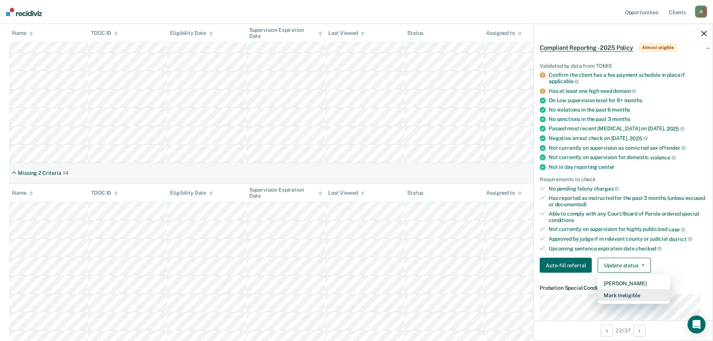
scroll to position [80, 0]
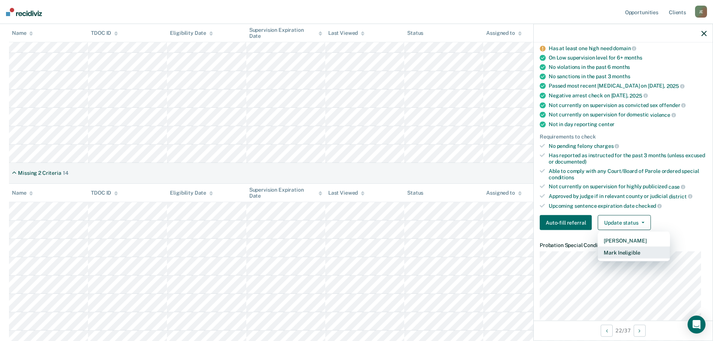
click at [511, 224] on button "Mark Ineligible" at bounding box center [634, 253] width 72 height 12
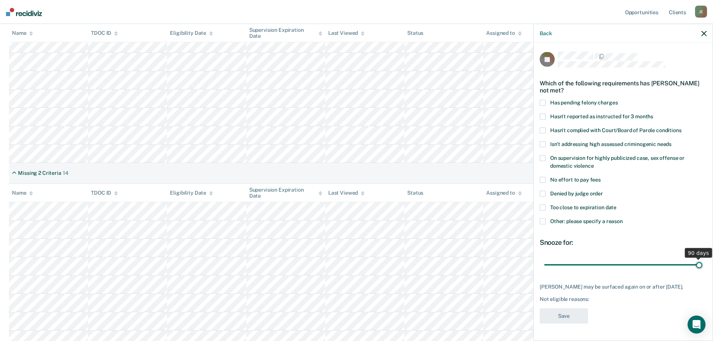
drag, startPoint x: 597, startPoint y: 262, endPoint x: 714, endPoint y: 262, distance: 117.5
type input "90"
click at [511, 224] on input "range" at bounding box center [623, 264] width 158 height 13
click at [511, 192] on span "Denied by judge order" at bounding box center [576, 193] width 53 height 6
click at [511, 190] on input "Denied by judge order" at bounding box center [603, 190] width 0 height 0
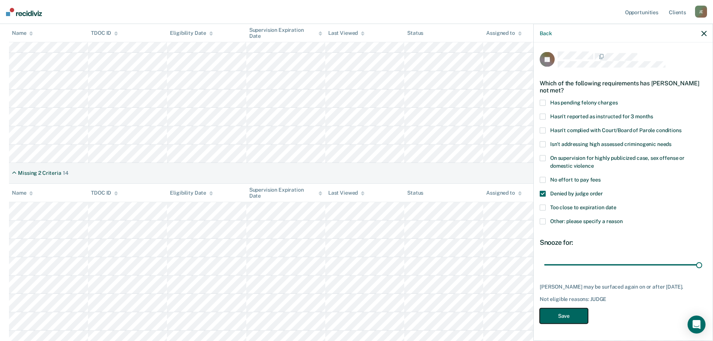
click at [511, 224] on button "Save" at bounding box center [564, 315] width 48 height 15
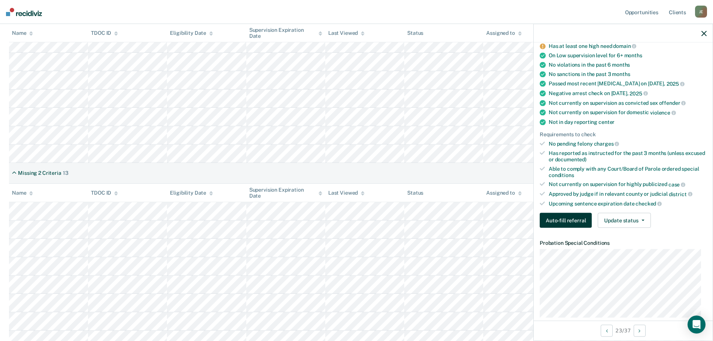
scroll to position [75, 0]
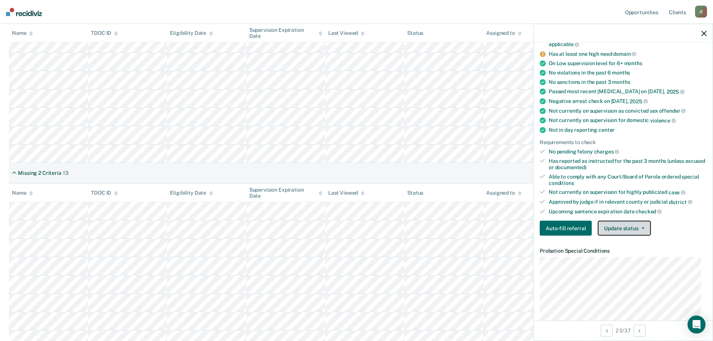
click at [511, 224] on button "Update status" at bounding box center [624, 228] width 53 height 15
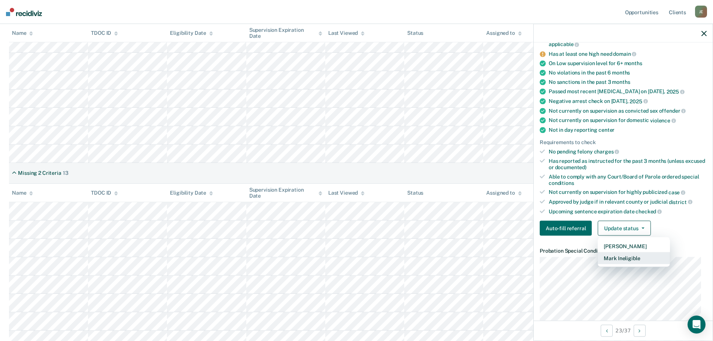
click at [511, 224] on button "Mark Ineligible" at bounding box center [634, 258] width 72 height 12
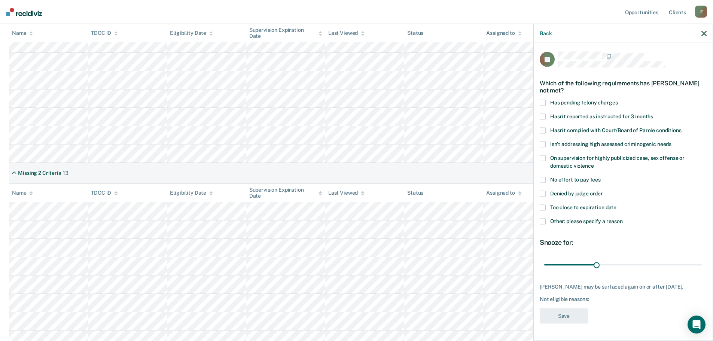
click at [511, 193] on span "Denied by judge order" at bounding box center [576, 193] width 53 height 6
click at [511, 190] on input "Denied by judge order" at bounding box center [603, 190] width 0 height 0
drag, startPoint x: 598, startPoint y: 263, endPoint x: 718, endPoint y: 262, distance: 120.1
type input "90"
click at [511, 224] on input "range" at bounding box center [623, 264] width 158 height 13
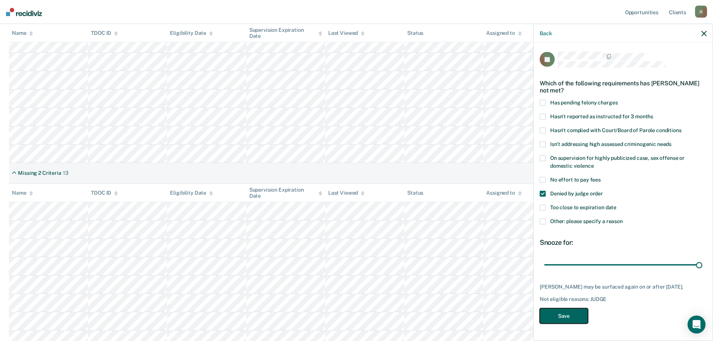
click at [511, 224] on button "Save" at bounding box center [564, 315] width 48 height 15
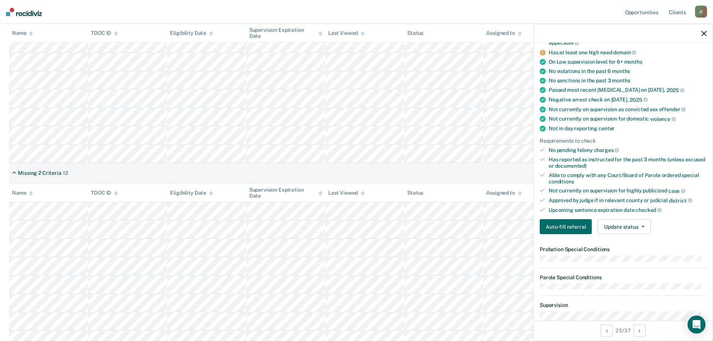
scroll to position [150, 0]
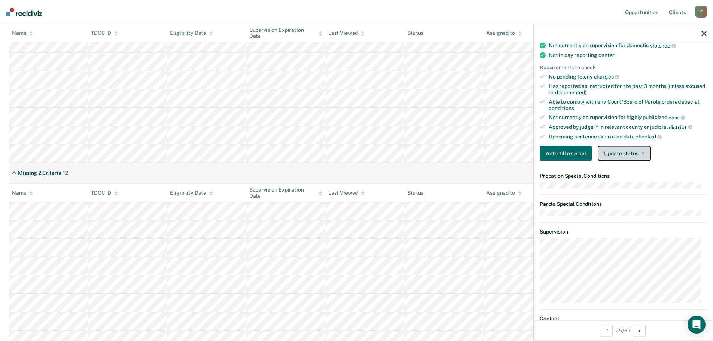
click at [511, 155] on button "Update status" at bounding box center [624, 153] width 53 height 15
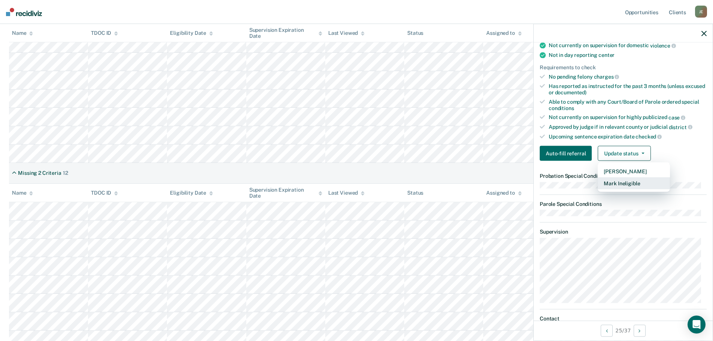
click at [511, 184] on button "Mark Ineligible" at bounding box center [634, 183] width 72 height 12
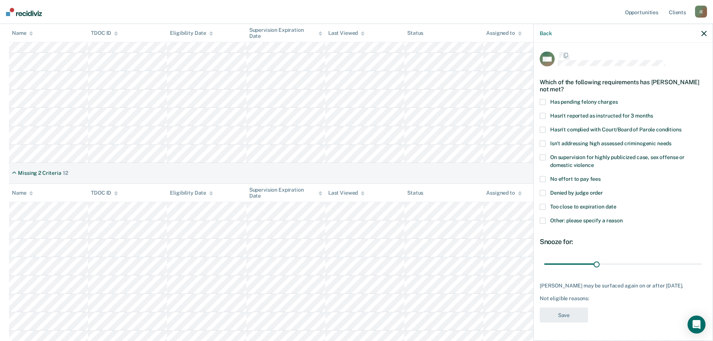
scroll to position [0, 0]
click at [511, 193] on span "Denied by judge order" at bounding box center [576, 193] width 53 height 6
click at [511, 190] on input "Denied by judge order" at bounding box center [603, 190] width 0 height 0
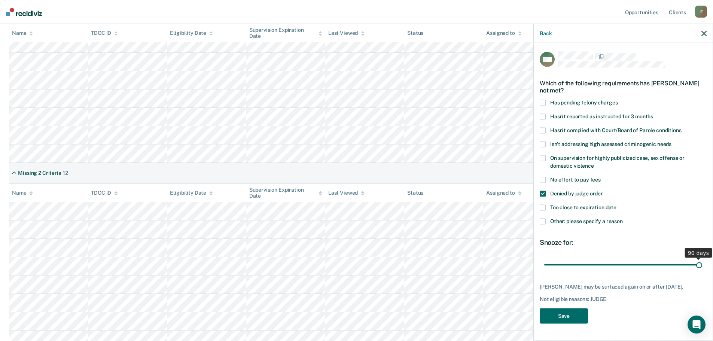
drag, startPoint x: 593, startPoint y: 263, endPoint x: 718, endPoint y: 264, distance: 124.6
type input "90"
click at [511, 224] on input "range" at bounding box center [623, 264] width 158 height 13
click at [511, 224] on button "Save" at bounding box center [564, 315] width 48 height 15
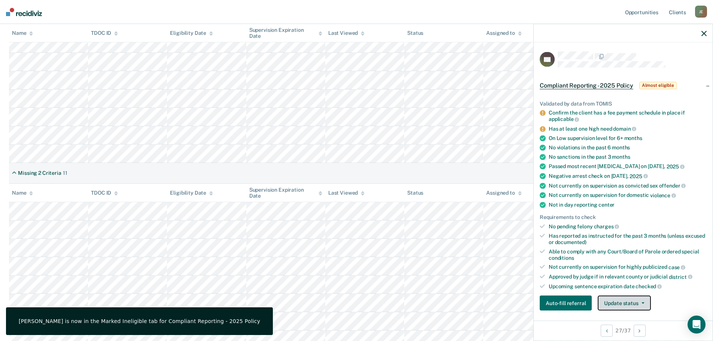
click at [511, 224] on button "Update status" at bounding box center [624, 303] width 53 height 15
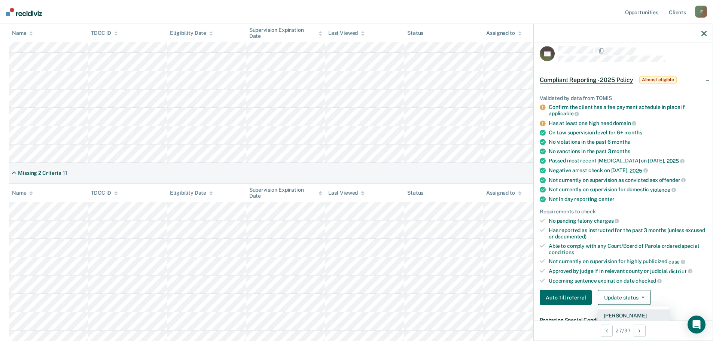
scroll to position [80, 0]
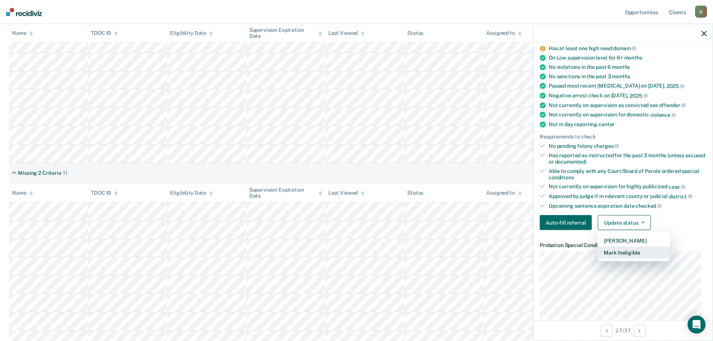
click at [511, 224] on button "Mark Ineligible" at bounding box center [634, 253] width 72 height 12
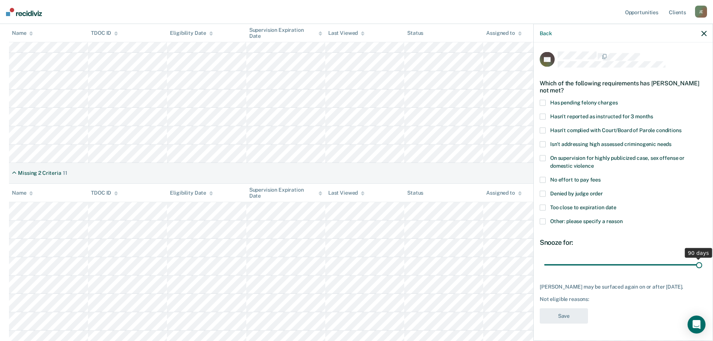
drag, startPoint x: 597, startPoint y: 262, endPoint x: 718, endPoint y: 264, distance: 121.2
type input "90"
click at [511, 224] on input "range" at bounding box center [623, 264] width 158 height 13
click at [511, 193] on span "Denied by judge order" at bounding box center [576, 193] width 53 height 6
click at [511, 190] on input "Denied by judge order" at bounding box center [603, 190] width 0 height 0
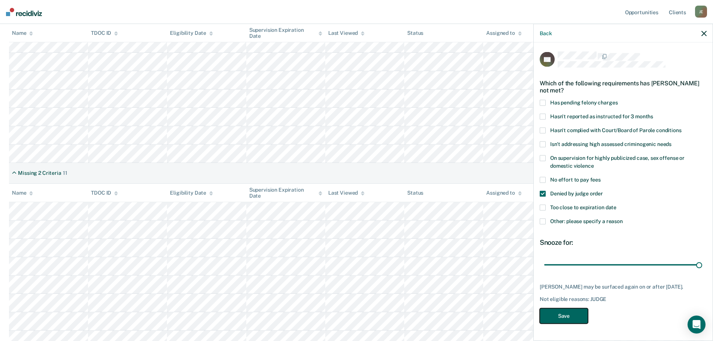
click at [511, 224] on button "Save" at bounding box center [564, 315] width 48 height 15
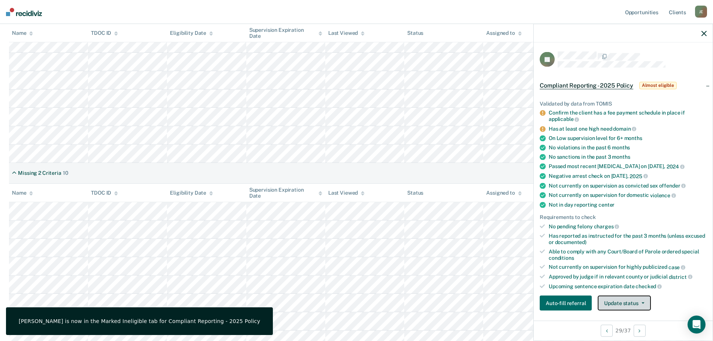
click at [511, 224] on button "Update status" at bounding box center [624, 303] width 53 height 15
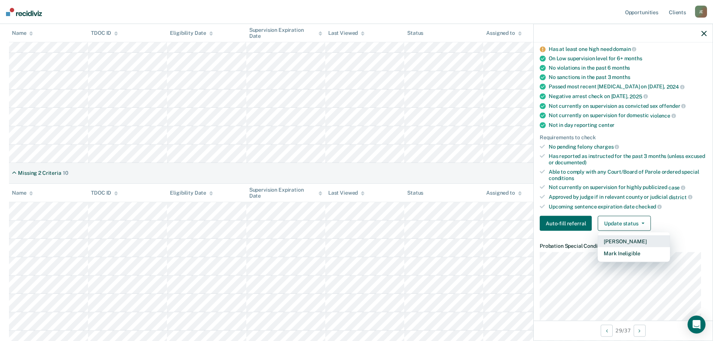
scroll to position [80, 0]
click at [511, 224] on button "Mark Ineligible" at bounding box center [634, 253] width 72 height 12
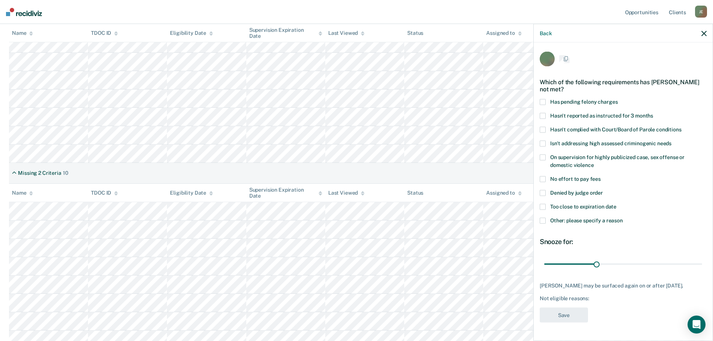
scroll to position [0, 0]
drag, startPoint x: 595, startPoint y: 262, endPoint x: 705, endPoint y: 266, distance: 110.4
type input "90"
click at [511, 224] on input "range" at bounding box center [623, 264] width 158 height 13
click at [511, 193] on span "Denied by judge order" at bounding box center [576, 193] width 53 height 6
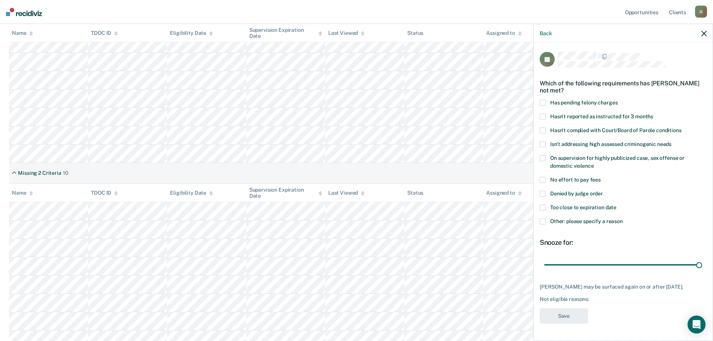
click at [511, 190] on input "Denied by judge order" at bounding box center [603, 190] width 0 height 0
click at [511, 224] on button "Save" at bounding box center [564, 315] width 48 height 15
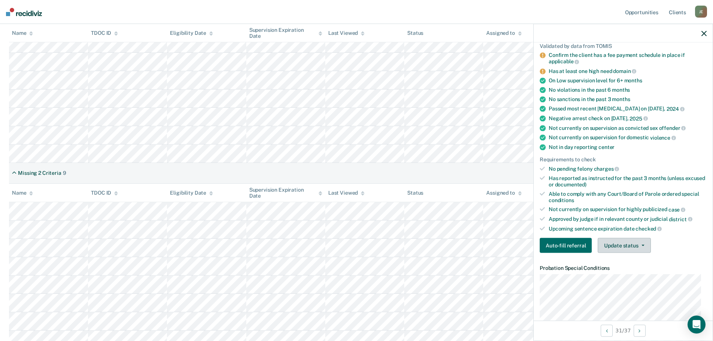
scroll to position [75, 0]
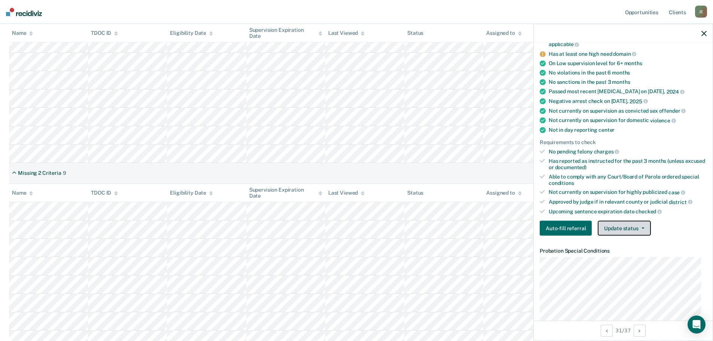
click at [511, 224] on button "Update status" at bounding box center [624, 228] width 53 height 15
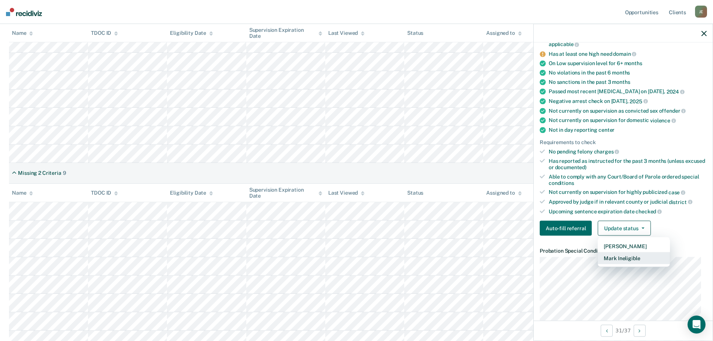
click at [511, 224] on button "Mark Ineligible" at bounding box center [634, 258] width 72 height 12
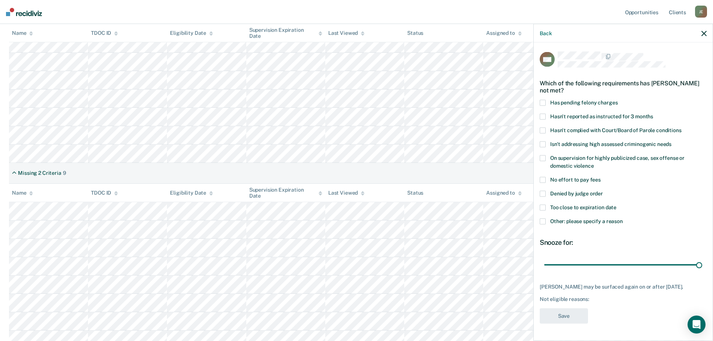
drag, startPoint x: 595, startPoint y: 263, endPoint x: 706, endPoint y: 269, distance: 112.0
type input "90"
click at [511, 224] on input "range" at bounding box center [623, 264] width 158 height 13
click at [511, 191] on span "Denied by judge order" at bounding box center [576, 193] width 53 height 6
click at [511, 190] on input "Denied by judge order" at bounding box center [603, 190] width 0 height 0
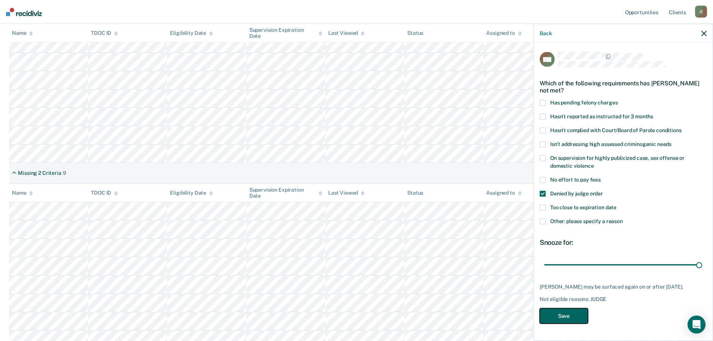
click at [511, 224] on button "Save" at bounding box center [564, 315] width 48 height 15
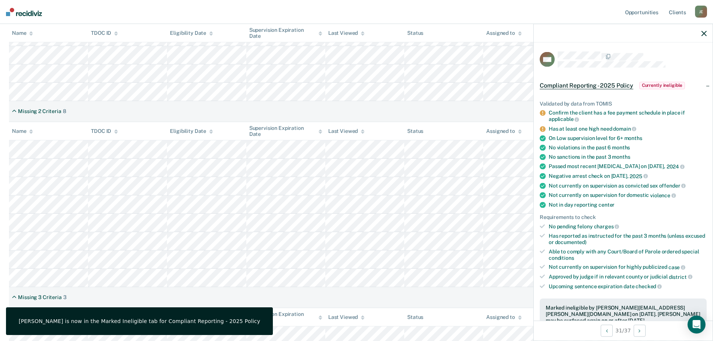
scroll to position [412, 0]
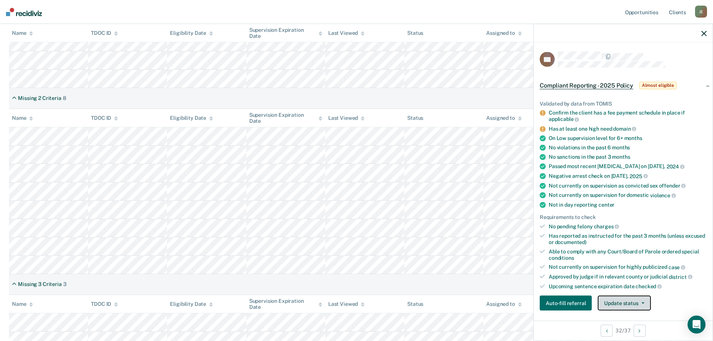
click at [511, 224] on button "Update status" at bounding box center [624, 303] width 53 height 15
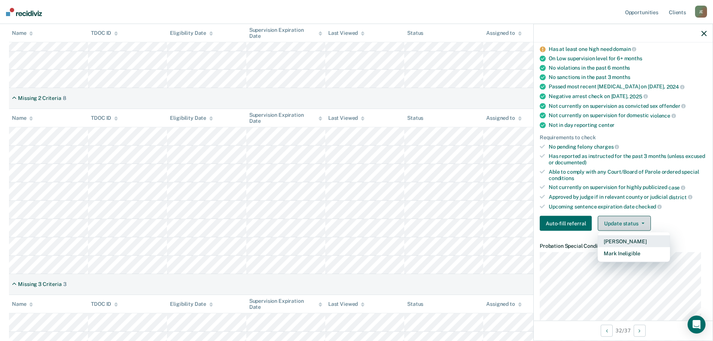
scroll to position [80, 0]
click at [511, 224] on button "Mark Ineligible" at bounding box center [634, 253] width 72 height 12
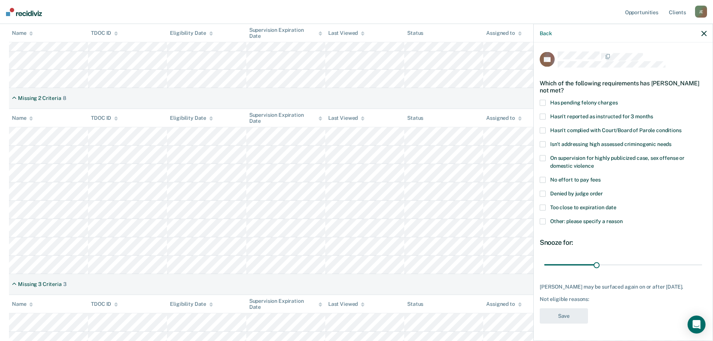
click at [511, 189] on div "No effort to pay fees" at bounding box center [623, 184] width 167 height 14
click at [511, 193] on span "Denied by judge order" at bounding box center [576, 193] width 53 height 6
click at [511, 190] on input "Denied by judge order" at bounding box center [603, 190] width 0 height 0
drag, startPoint x: 596, startPoint y: 266, endPoint x: 718, endPoint y: 265, distance: 122.0
type input "90"
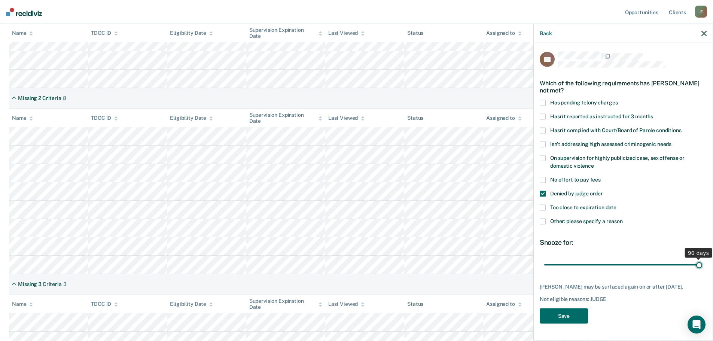
click at [511, 224] on input "range" at bounding box center [623, 264] width 158 height 13
click at [511, 224] on button "Save" at bounding box center [564, 315] width 48 height 15
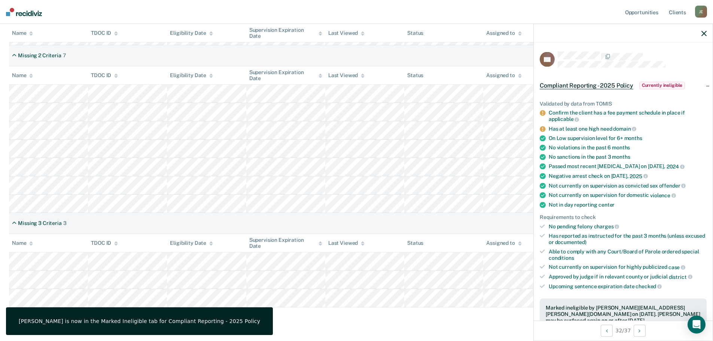
scroll to position [474, 0]
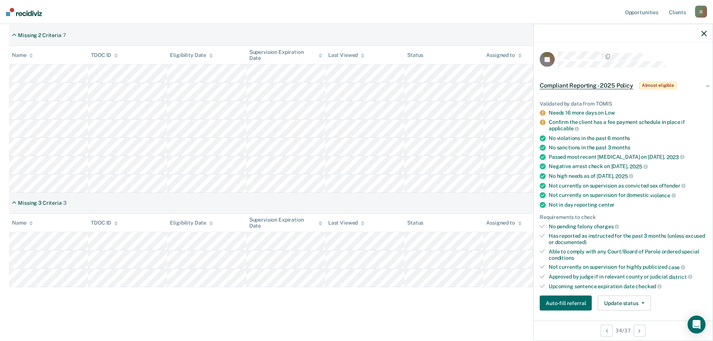
click at [323, 203] on div "Missing 3 Criteria 3" at bounding box center [356, 203] width 695 height 21
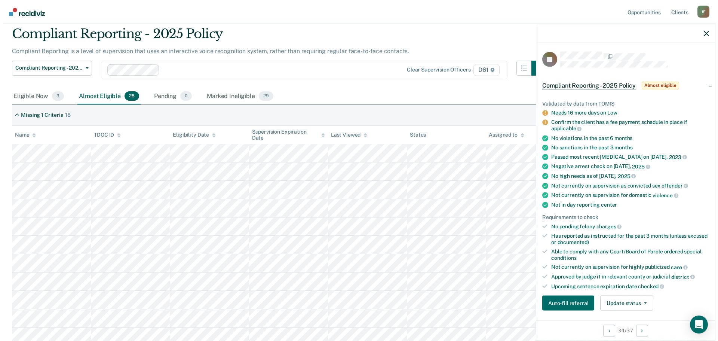
scroll to position [0, 0]
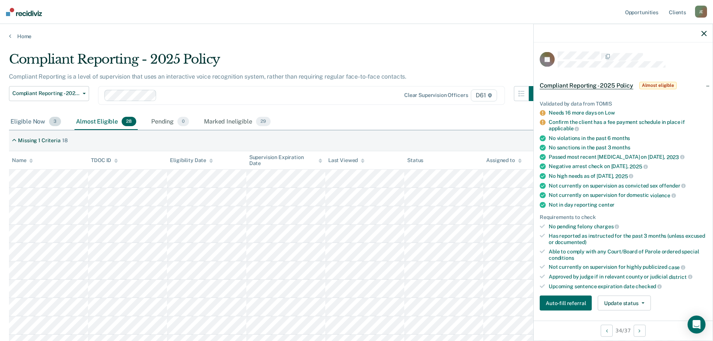
click at [23, 123] on div "Eligible Now 3" at bounding box center [36, 122] width 54 height 16
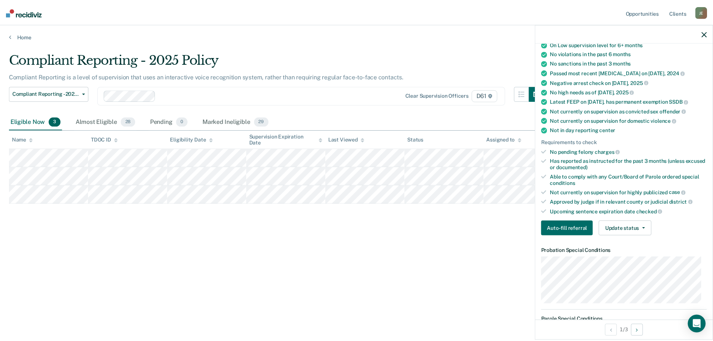
scroll to position [75, 0]
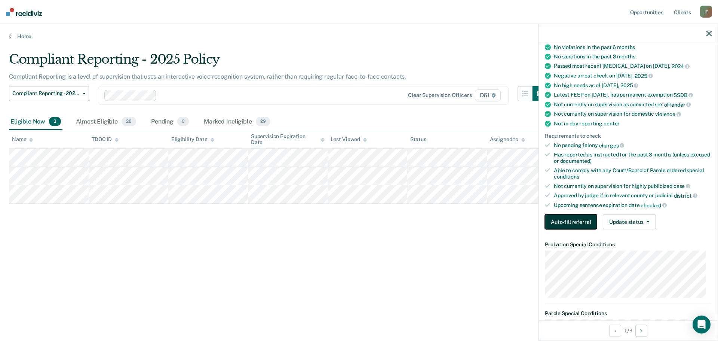
click at [511, 224] on button "Auto-fill referral" at bounding box center [571, 221] width 52 height 15
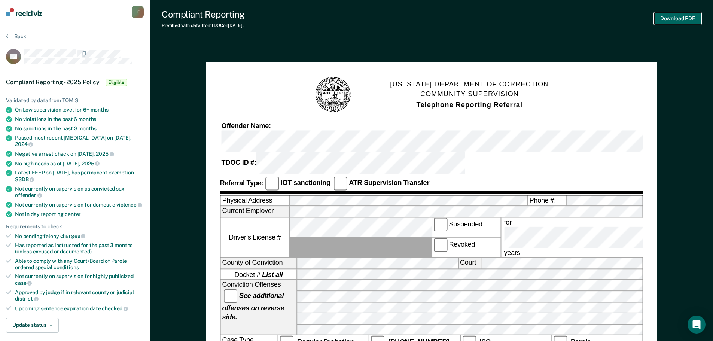
click at [511, 13] on button "Download PDF" at bounding box center [677, 18] width 47 height 12
